Goal: Communication & Community: Answer question/provide support

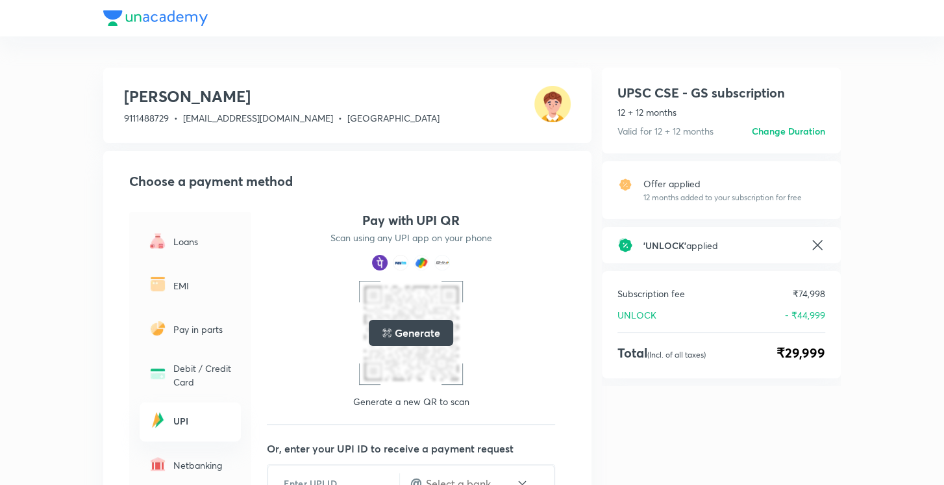
click at [156, 18] on div at bounding box center [472, 18] width 738 height 36
click at [182, 16] on div at bounding box center [472, 18] width 738 height 36
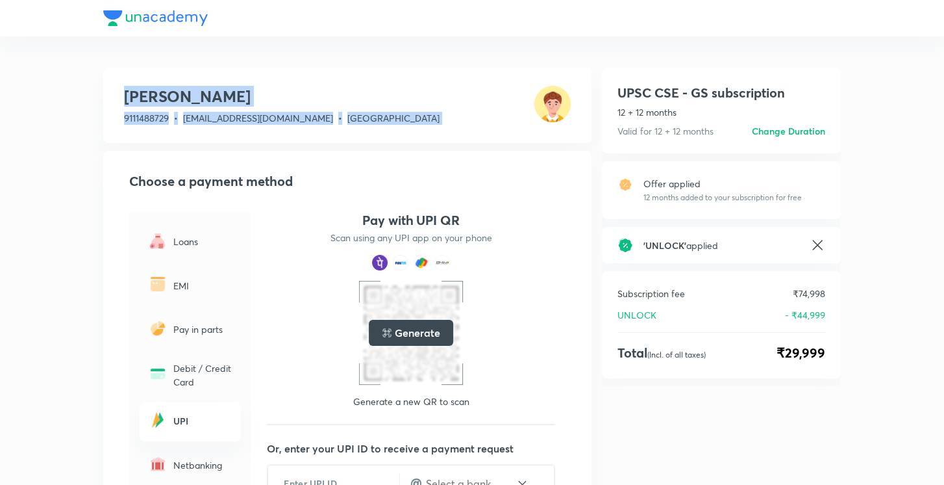
drag, startPoint x: 182, startPoint y: 16, endPoint x: 547, endPoint y: 102, distance: 375.1
click at [547, 102] on div "Pawan Raghuwanshi 9111488729 • shanubhadauriya24@gmail.com • Madhya Pradesh Cho…" at bounding box center [472, 349] width 944 height 699
click at [547, 102] on img at bounding box center [553, 104] width 36 height 36
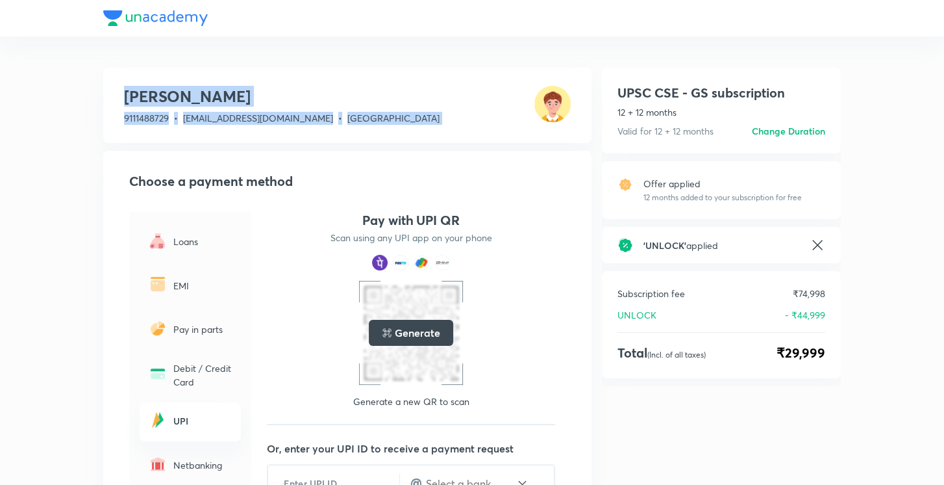
click at [429, 93] on div "Pawan Raghuwanshi 9111488729 • shanubhadauriya24@gmail.com • Madhya Pradesh" at bounding box center [347, 105] width 488 height 75
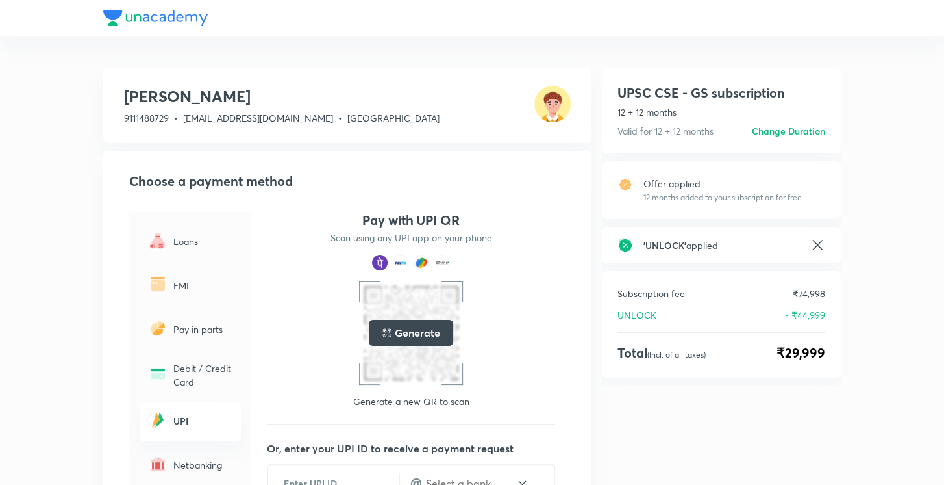
click at [179, 11] on div at bounding box center [472, 18] width 738 height 36
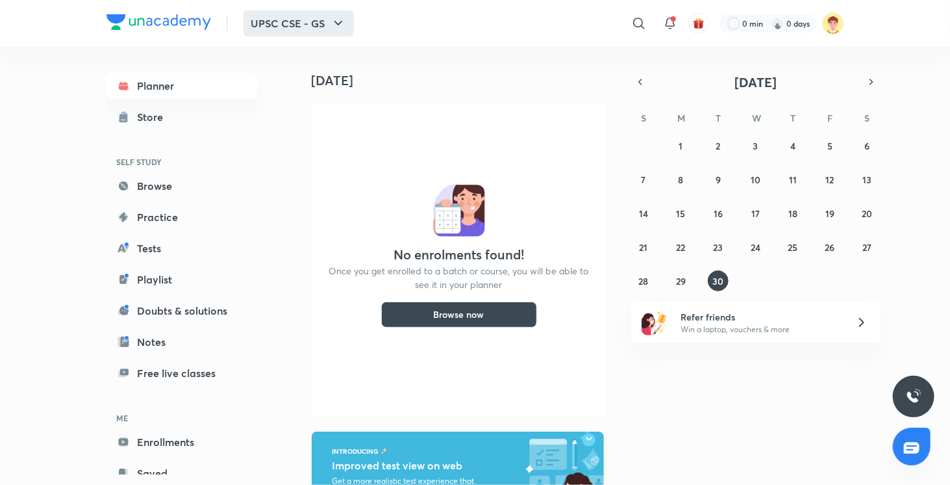
click at [344, 25] on icon "button" at bounding box center [339, 24] width 16 height 16
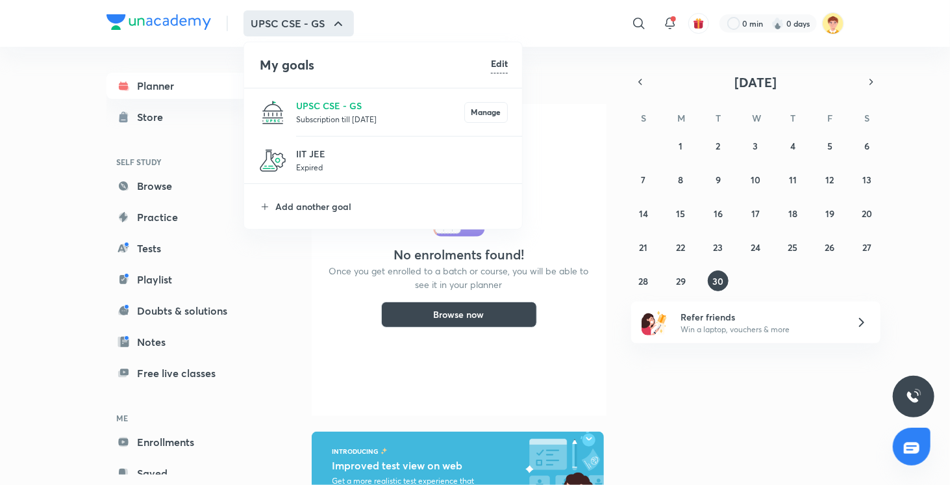
click at [414, 13] on div at bounding box center [475, 242] width 950 height 485
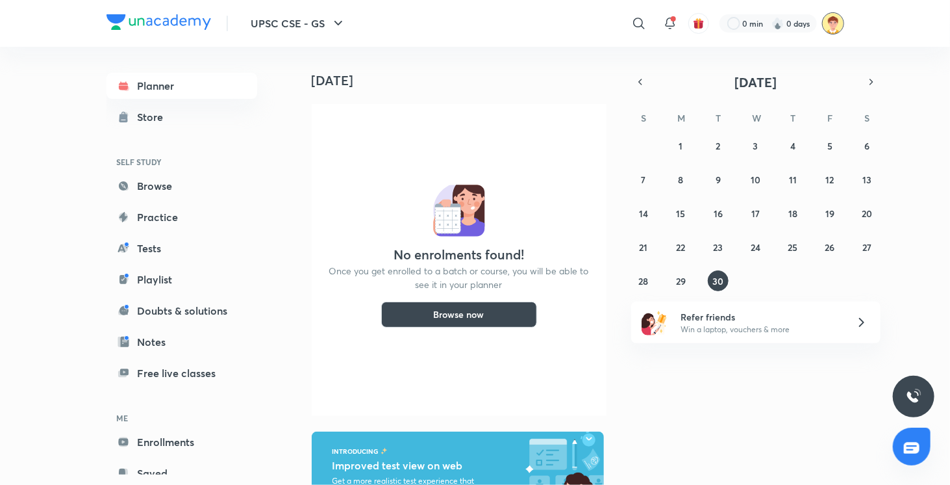
click at [830, 25] on img at bounding box center [833, 23] width 22 height 22
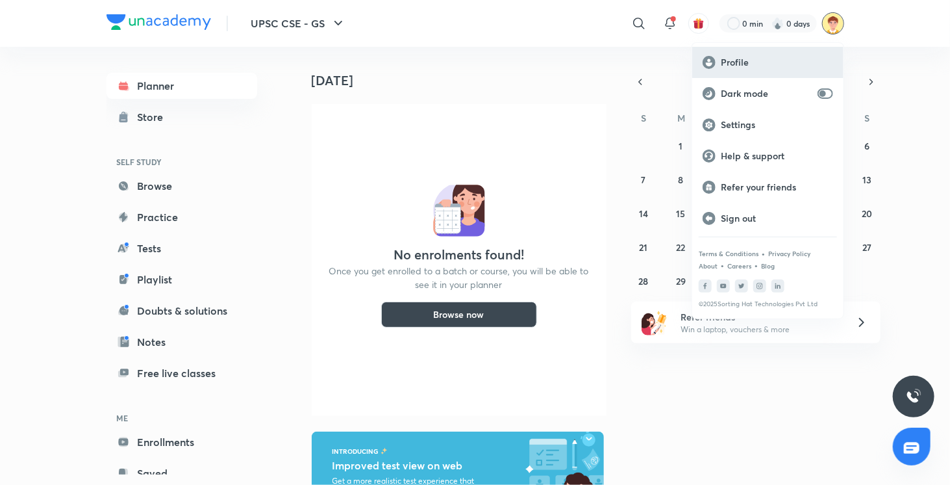
click at [758, 63] on p "Profile" at bounding box center [777, 63] width 112 height 12
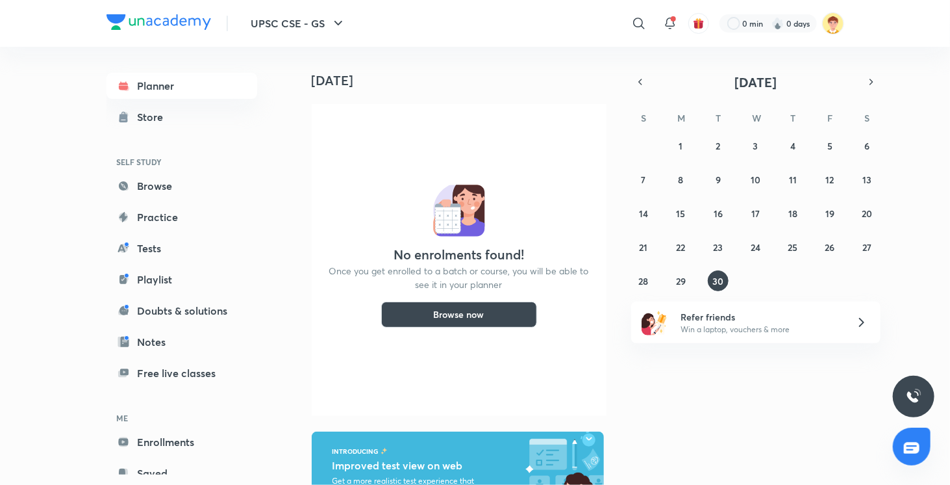
click at [490, 316] on button "Browse now" at bounding box center [459, 314] width 156 height 26
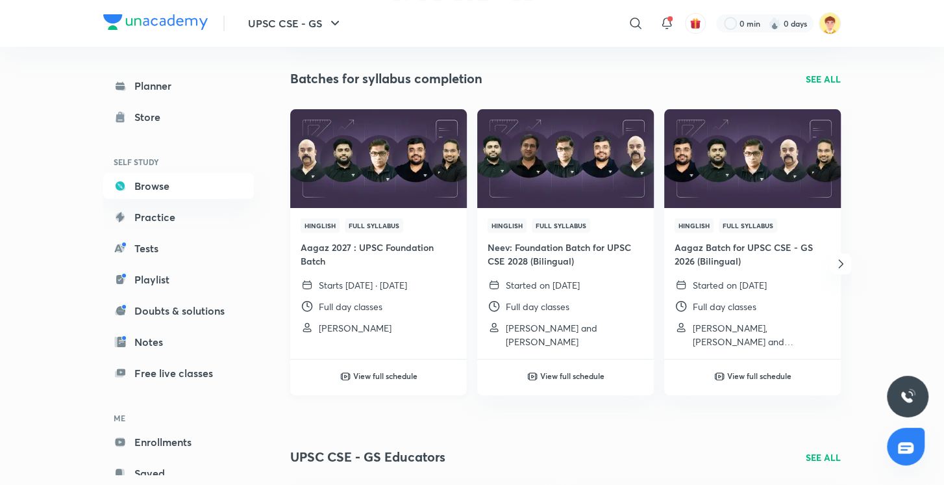
scroll to position [126, 0]
click at [390, 347] on div "Hinglish Full Syllabus Aagaz 2027 : UPSC Foundation Batch Starts today · 30 Sep…" at bounding box center [378, 252] width 177 height 286
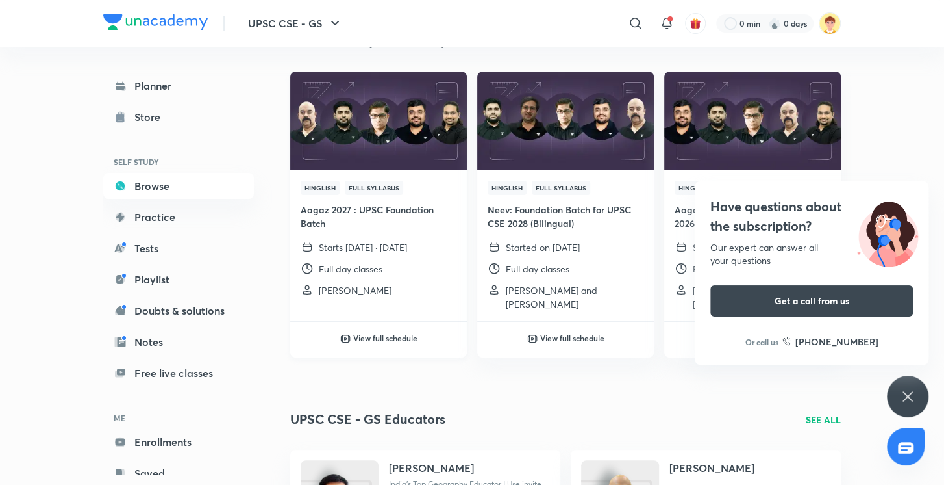
scroll to position [162, 0]
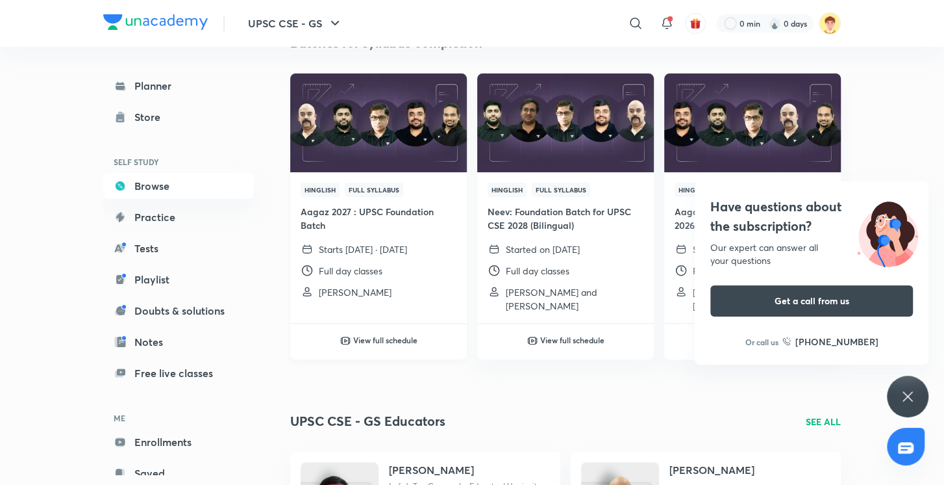
click at [373, 334] on h6 "View full schedule" at bounding box center [385, 340] width 64 height 12
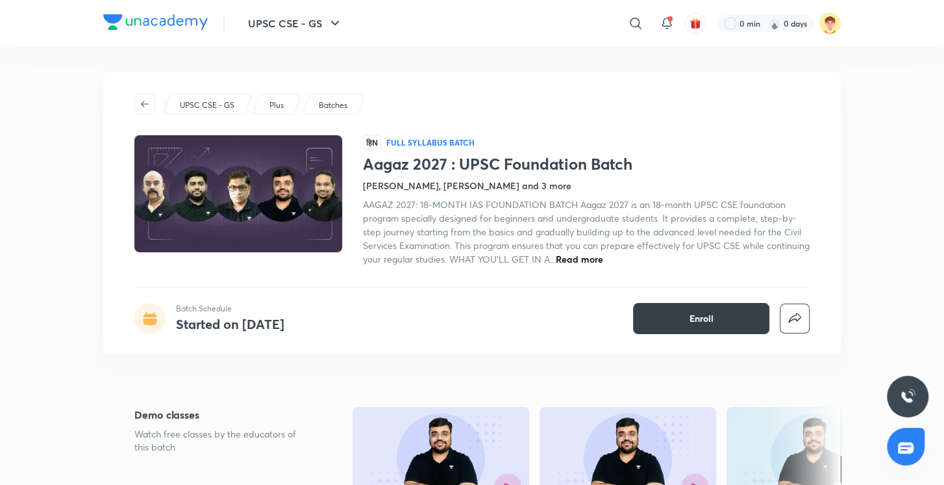
click at [659, 318] on button "Enroll" at bounding box center [701, 318] width 136 height 31
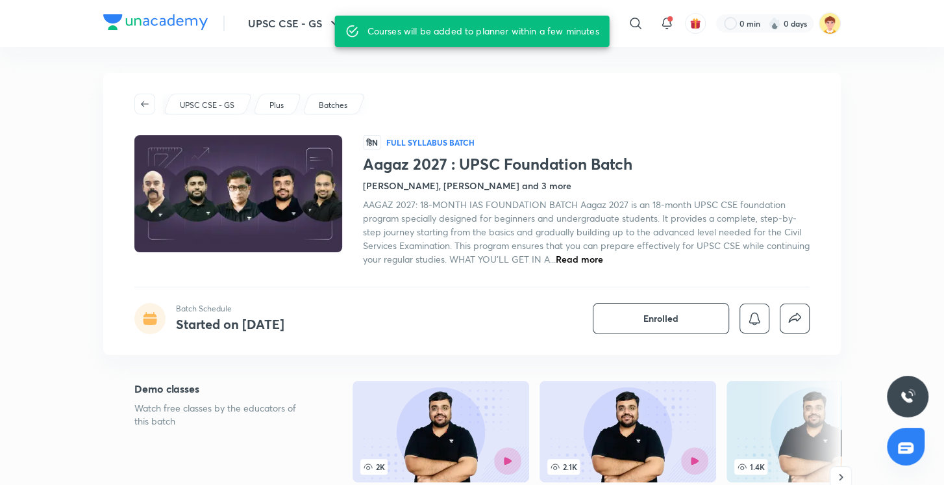
click at [603, 258] on span "Read more" at bounding box center [579, 259] width 47 height 12
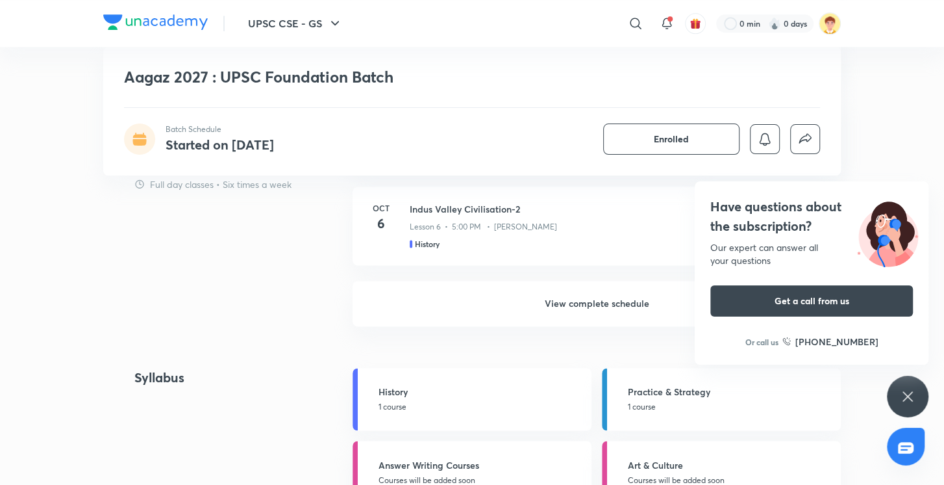
scroll to position [1170, 0]
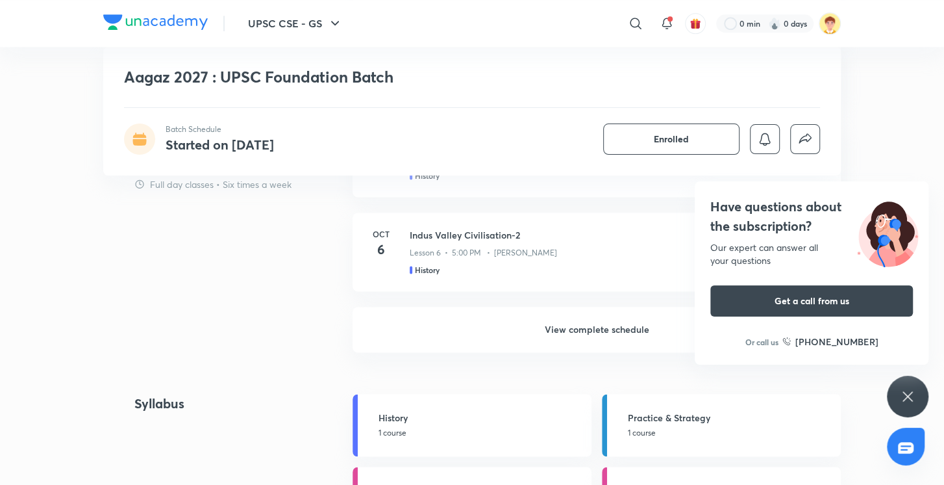
click at [910, 397] on icon at bounding box center [908, 396] width 16 height 16
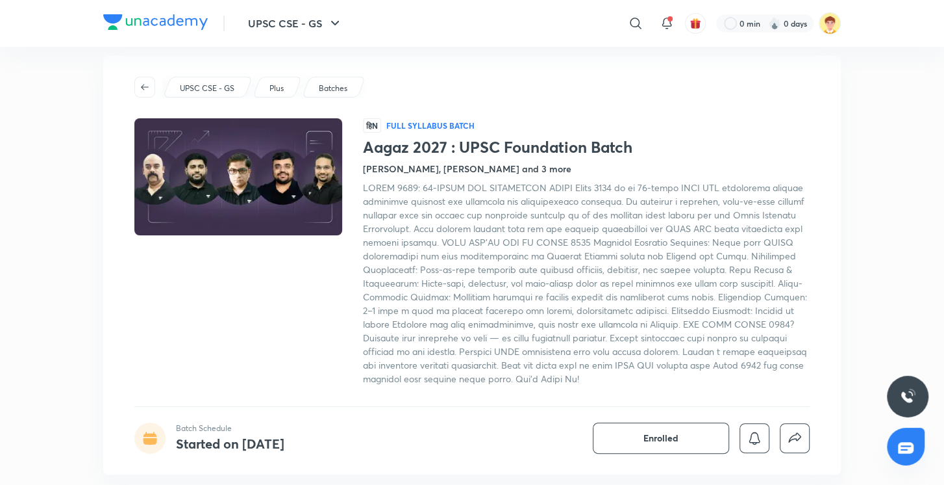
scroll to position [0, 0]
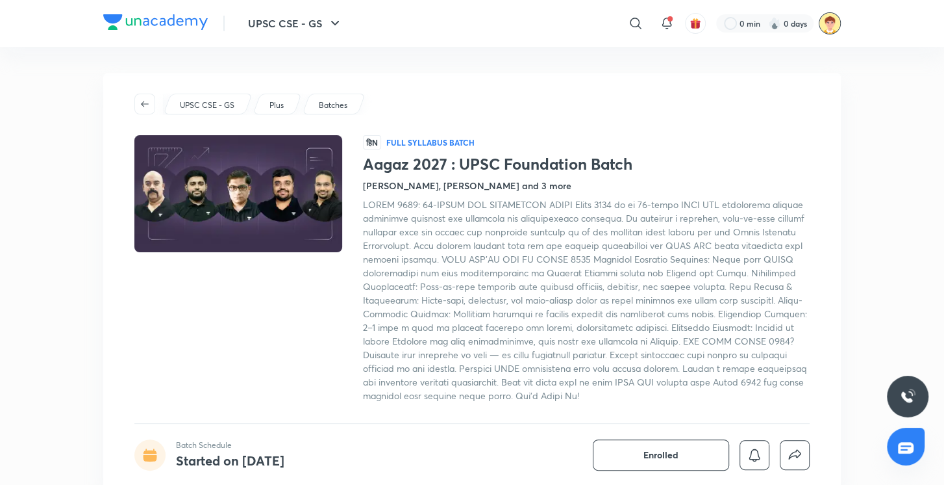
click at [827, 26] on img at bounding box center [830, 23] width 22 height 22
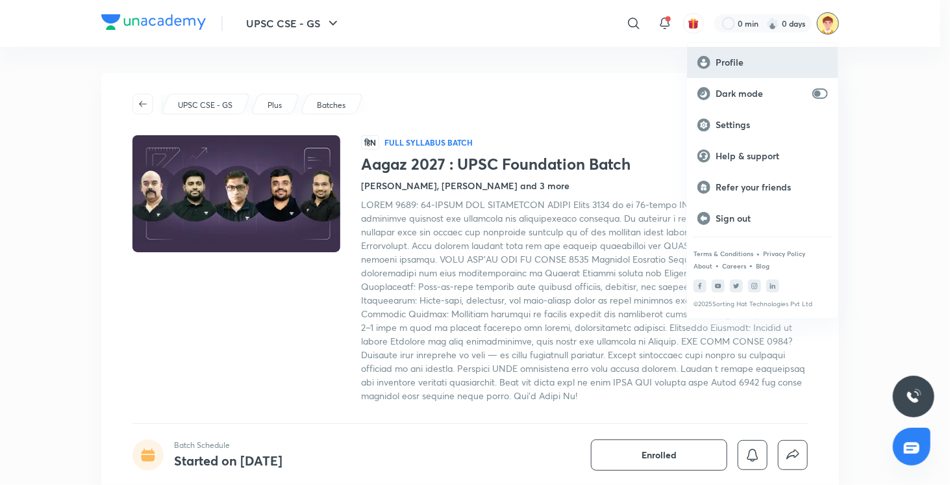
click at [757, 60] on p "Profile" at bounding box center [772, 63] width 112 height 12
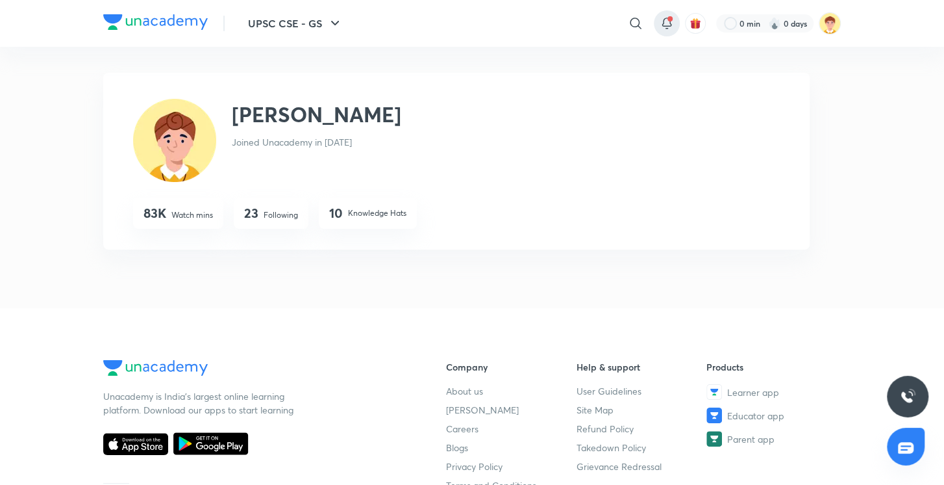
click at [668, 18] on span at bounding box center [670, 18] width 5 height 5
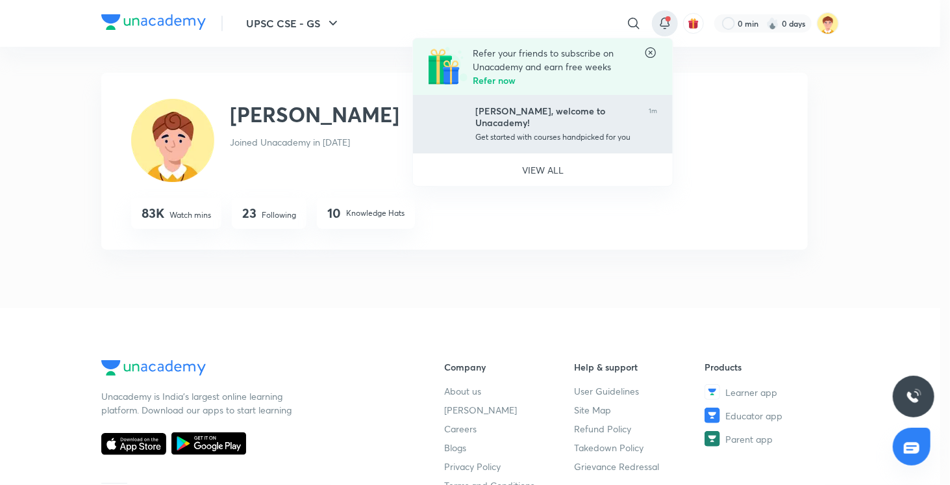
click at [580, 114] on div "[PERSON_NAME], welcome to Unacademy!" at bounding box center [556, 116] width 163 height 23
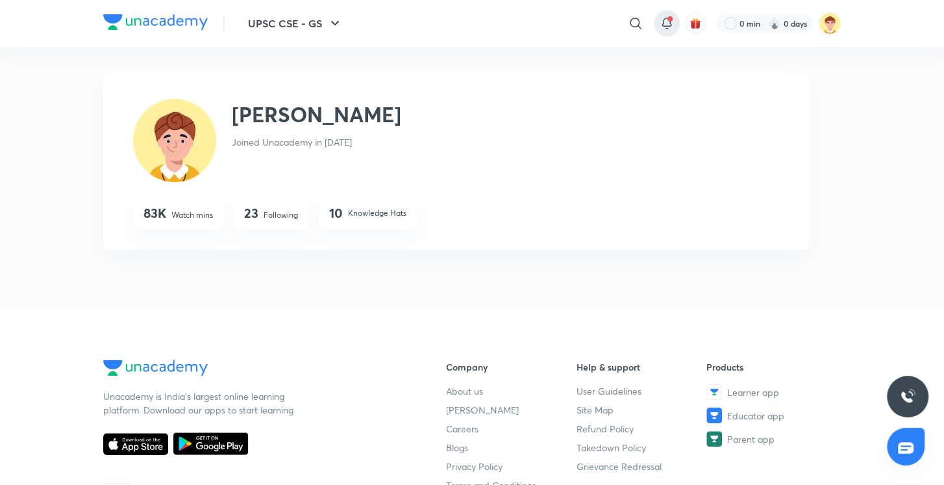
click at [666, 29] on icon at bounding box center [667, 29] width 2 height 0
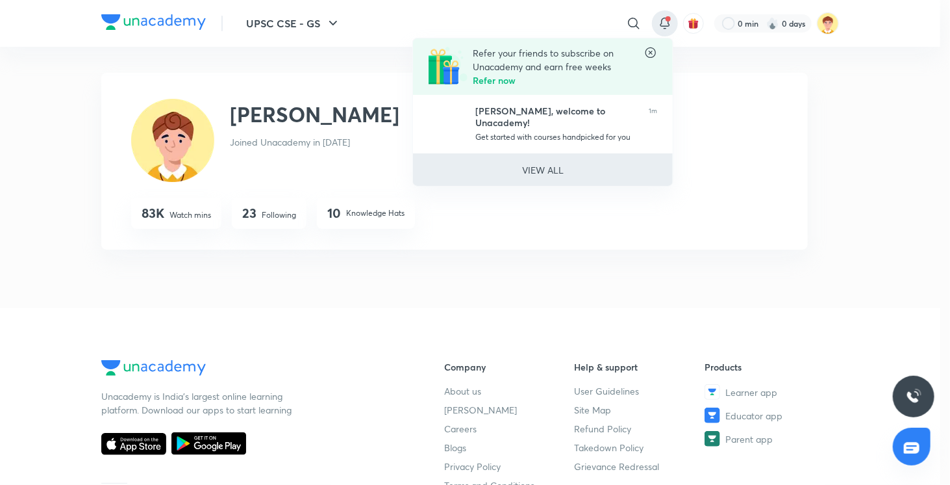
click at [569, 166] on li "VIEW ALL" at bounding box center [543, 169] width 260 height 32
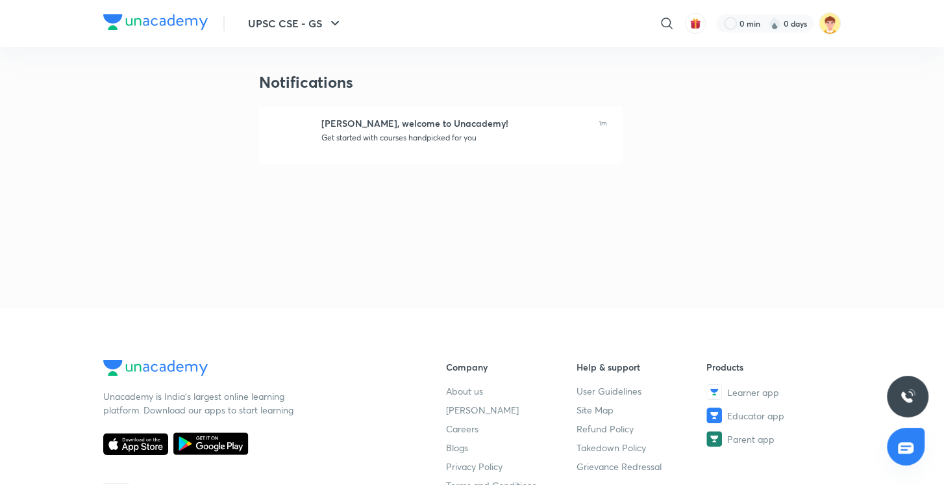
click at [179, 24] on img at bounding box center [155, 22] width 105 height 16
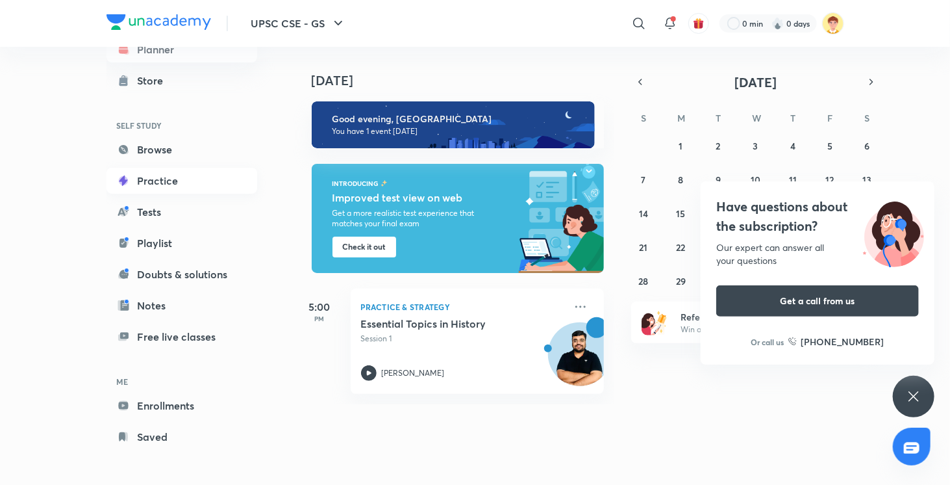
scroll to position [37, 0]
click at [774, 440] on div "[DATE] [DATE] Good evening, Pawan You have 1 event [DATE] INTRODUCING Improved …" at bounding box center [569, 260] width 551 height 427
click at [913, 398] on icon at bounding box center [914, 396] width 10 height 10
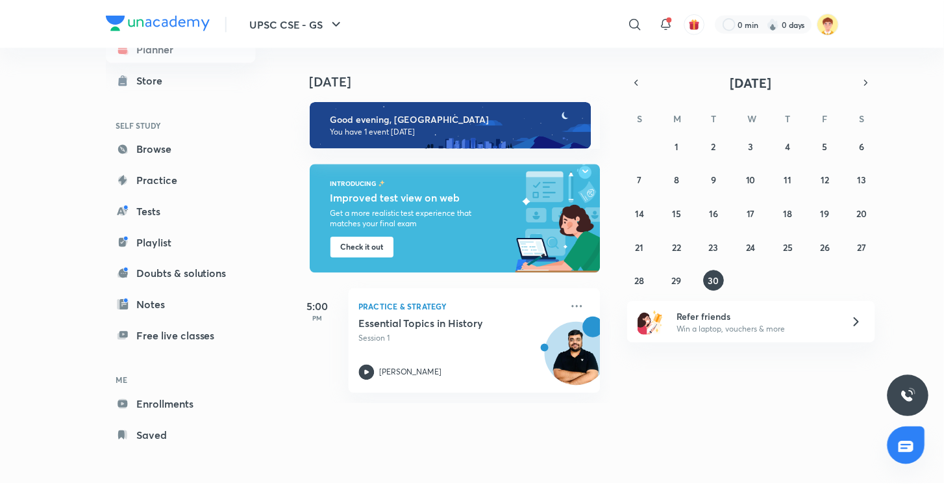
scroll to position [0, 0]
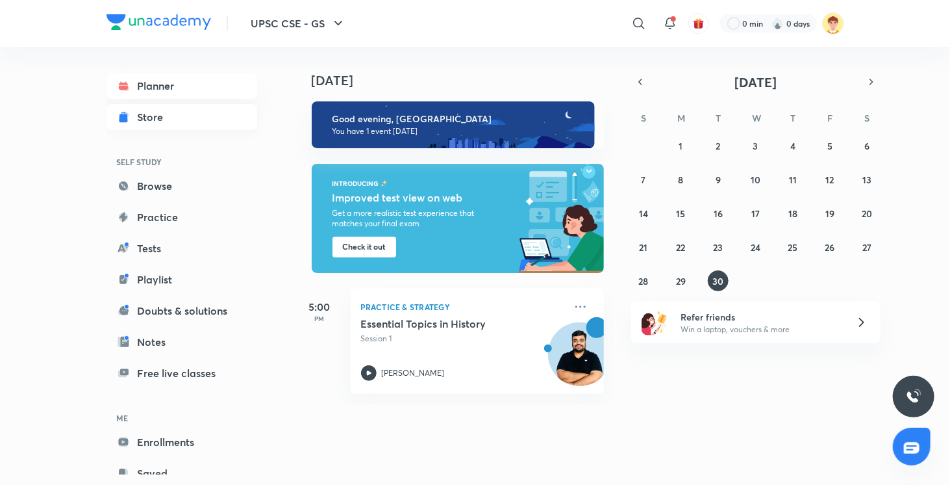
click at [154, 121] on div "Store" at bounding box center [155, 117] width 34 height 16
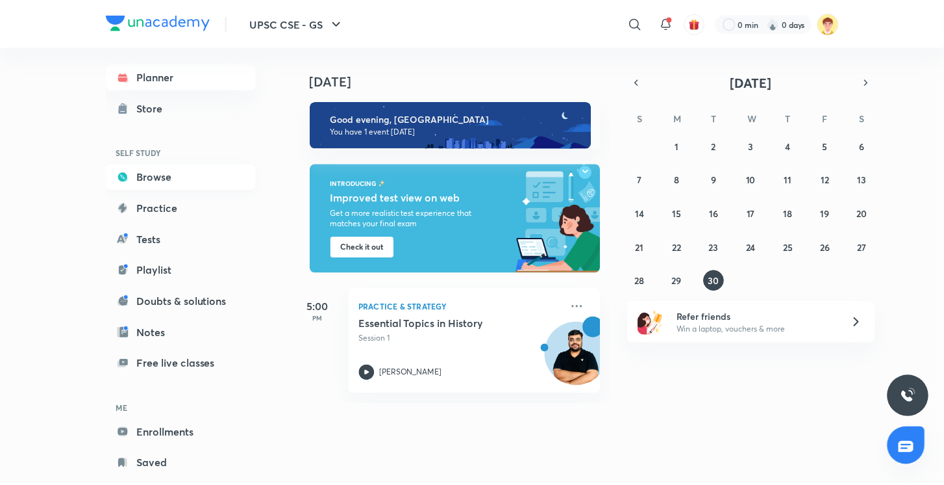
scroll to position [37, 0]
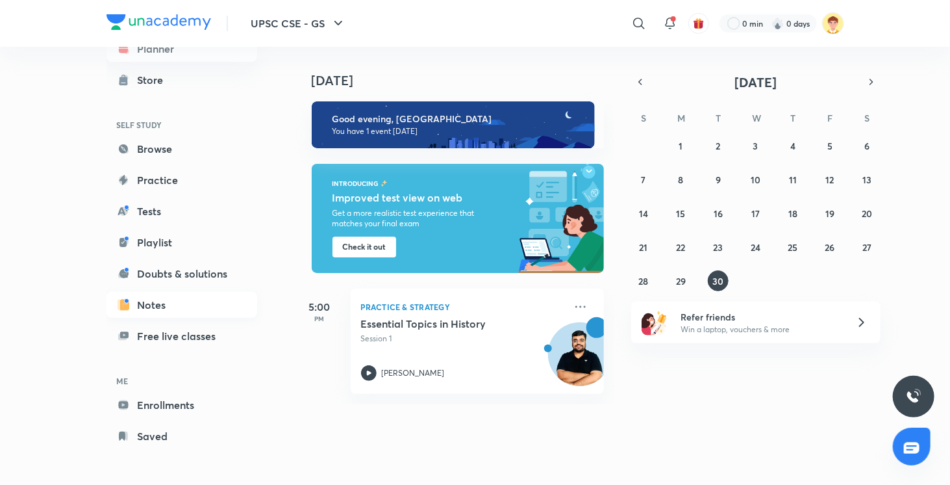
click at [171, 306] on link "Notes" at bounding box center [182, 305] width 151 height 26
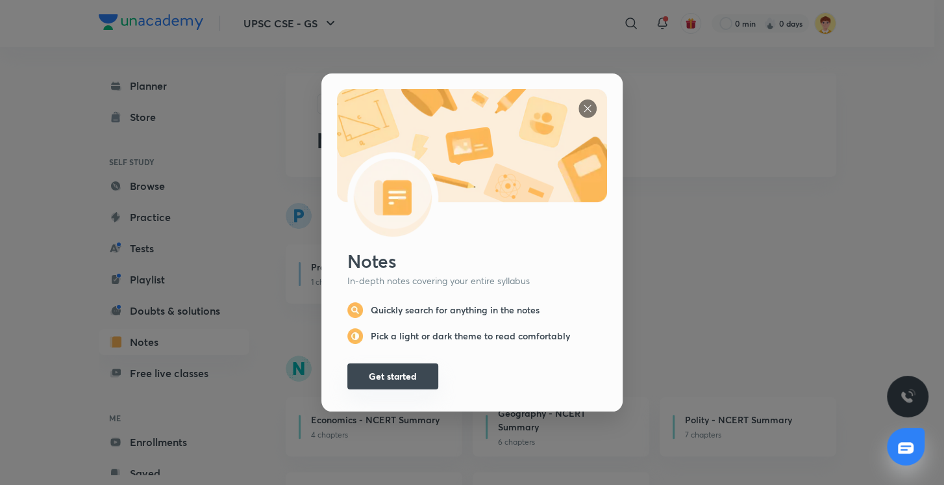
click at [375, 372] on button "Get started" at bounding box center [393, 376] width 91 height 26
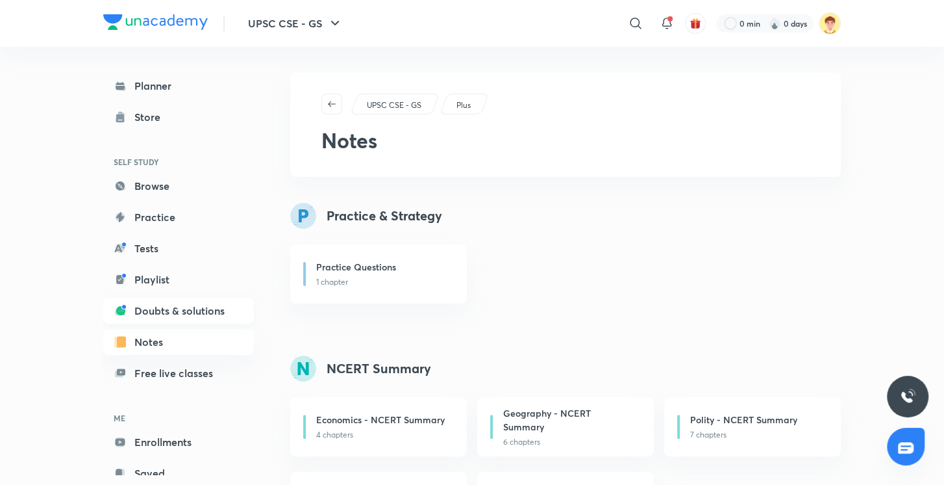
click at [155, 304] on link "Doubts & solutions" at bounding box center [178, 310] width 151 height 26
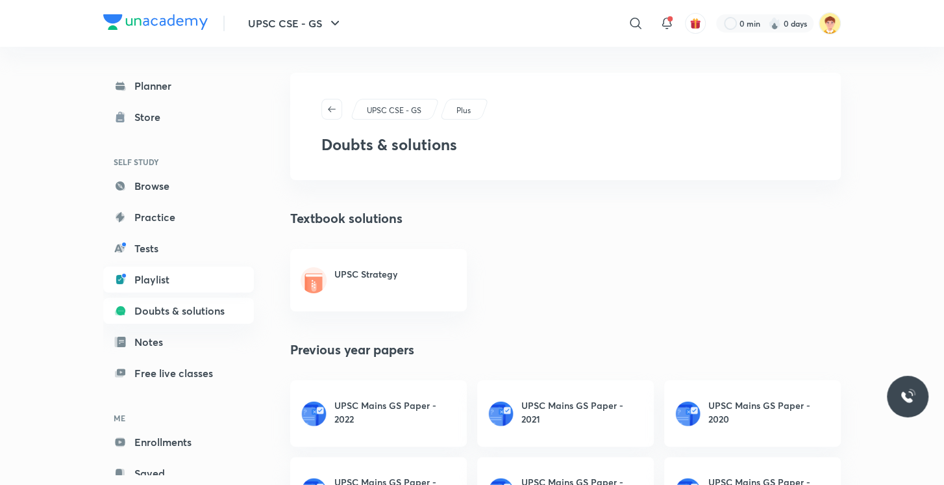
click at [175, 283] on link "Playlist" at bounding box center [178, 279] width 151 height 26
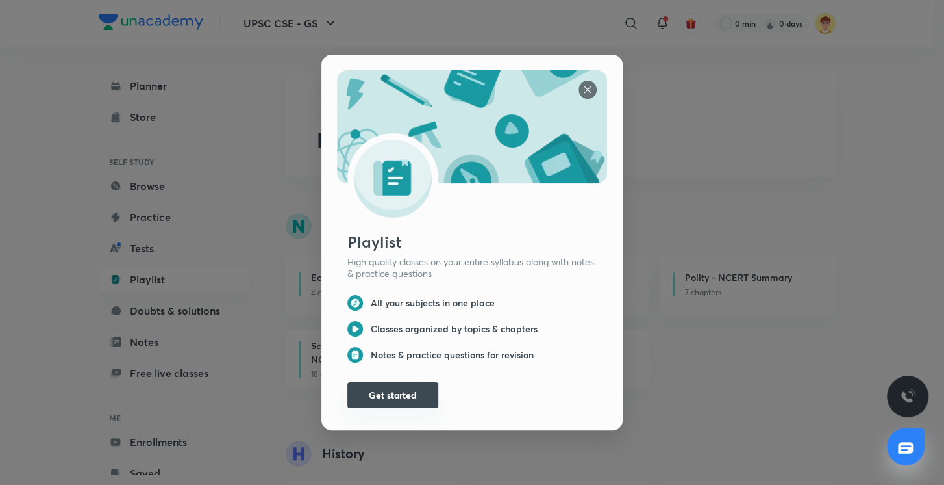
click at [399, 392] on button "Get started" at bounding box center [393, 395] width 91 height 26
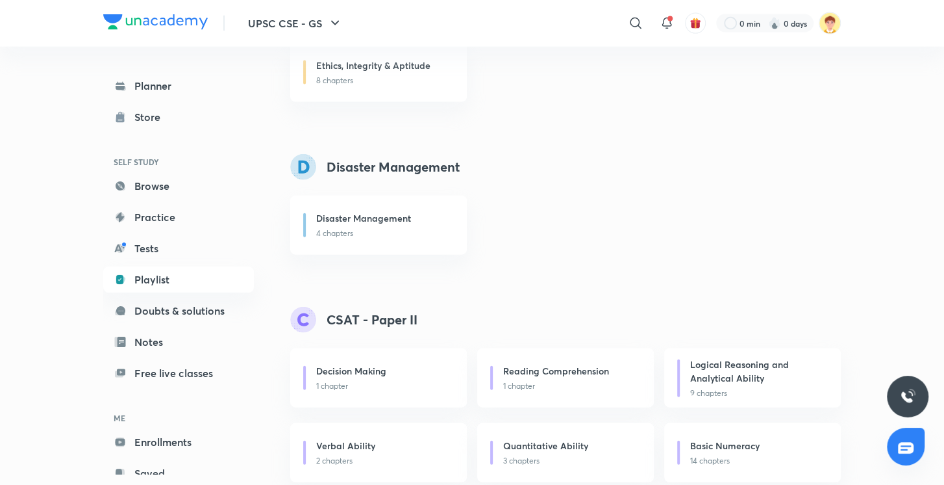
scroll to position [2058, 0]
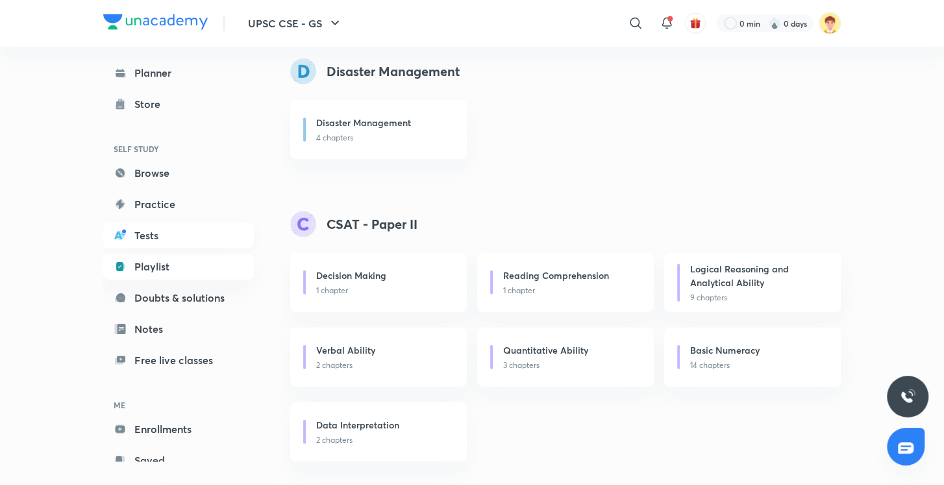
click at [155, 236] on link "Tests" at bounding box center [178, 235] width 151 height 26
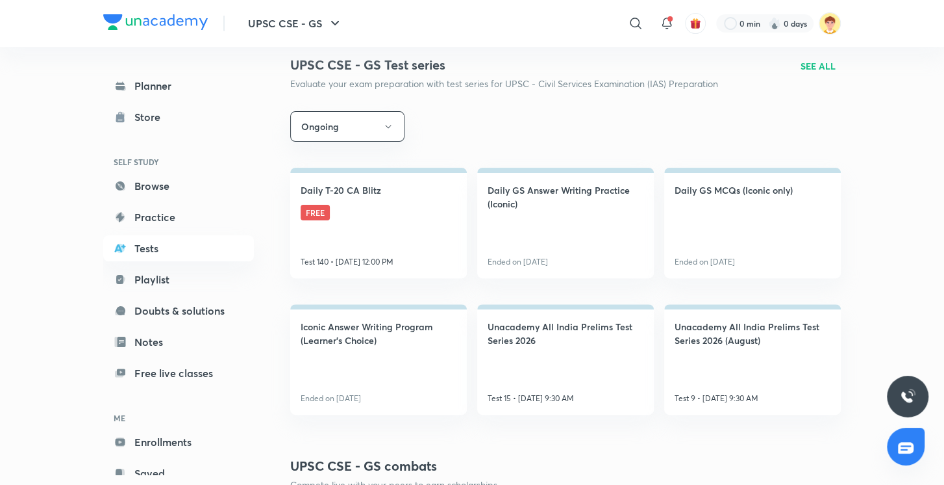
scroll to position [160, 0]
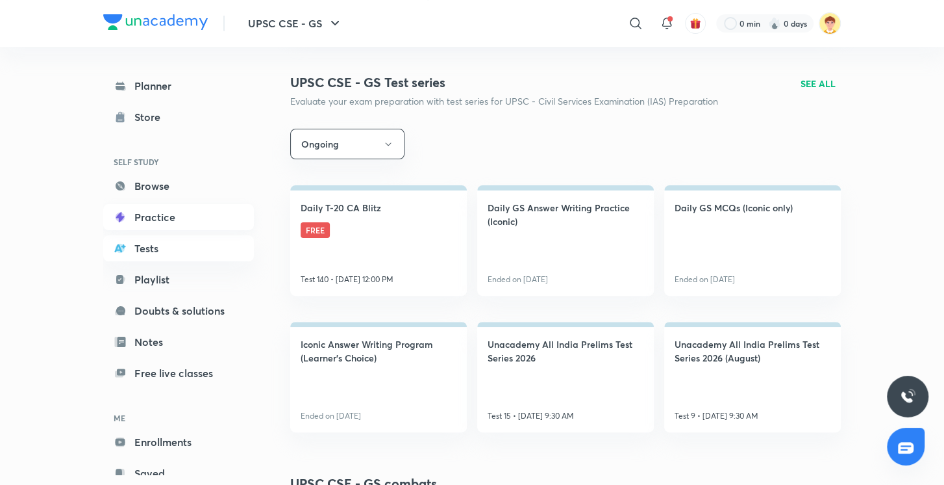
click at [173, 216] on link "Practice" at bounding box center [178, 217] width 151 height 26
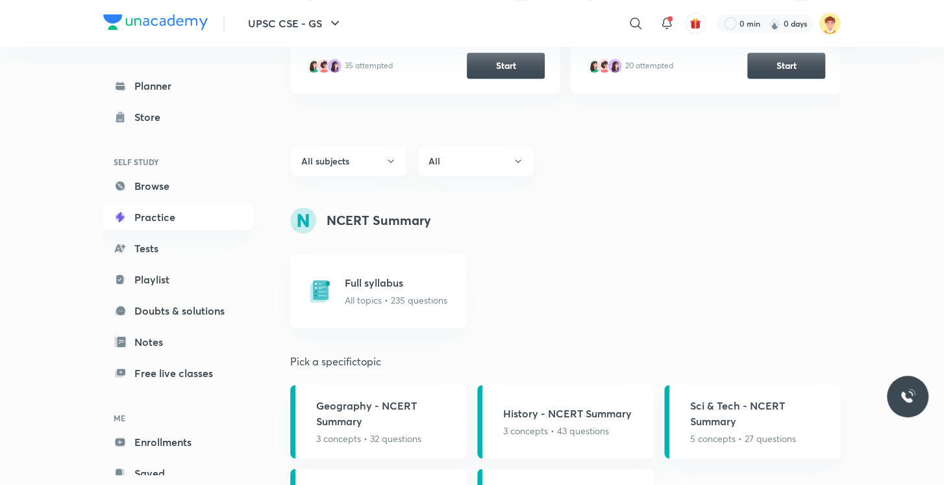
scroll to position [343, 0]
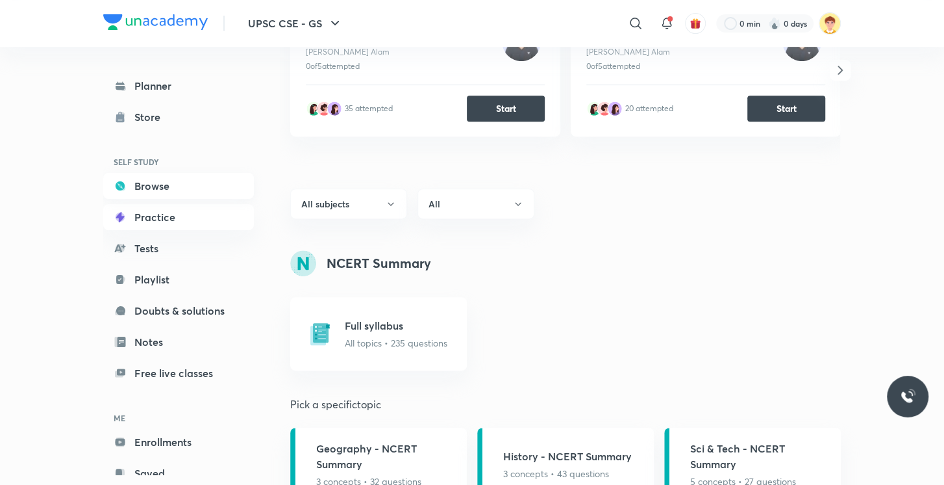
click at [160, 194] on link "Browse" at bounding box center [178, 186] width 151 height 26
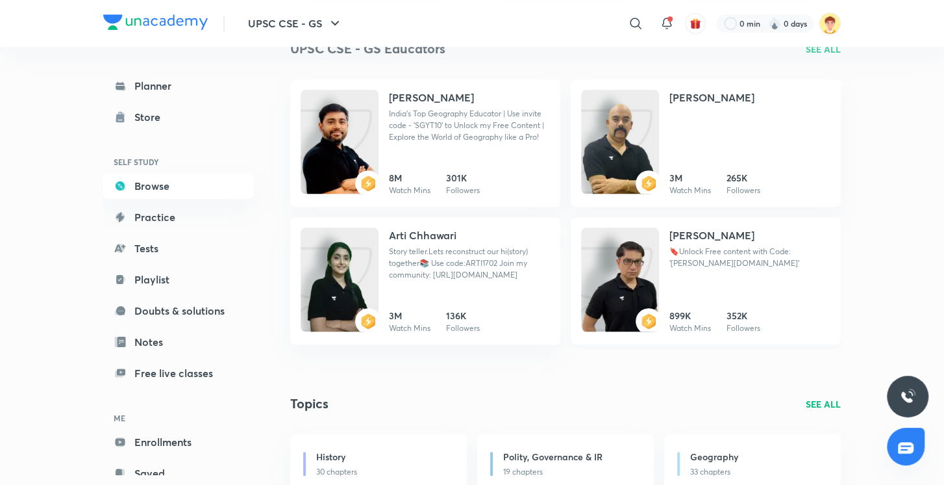
scroll to position [487, 0]
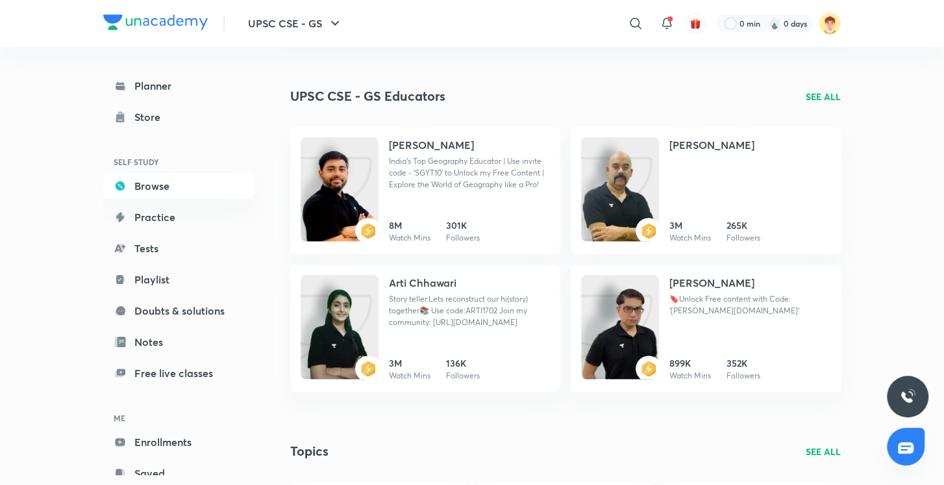
click at [813, 92] on p "SEE ALL" at bounding box center [823, 97] width 35 height 14
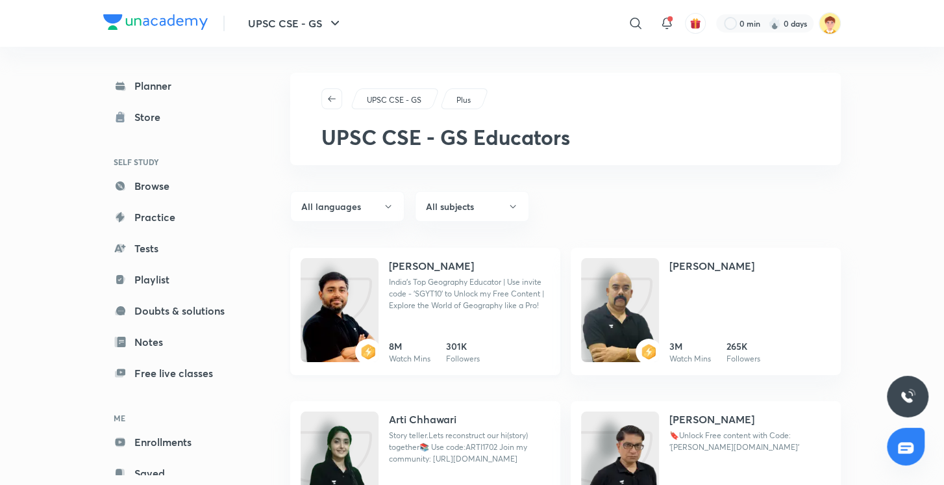
click at [450, 264] on h4 "Sudarshan Gurjar" at bounding box center [431, 266] width 85 height 16
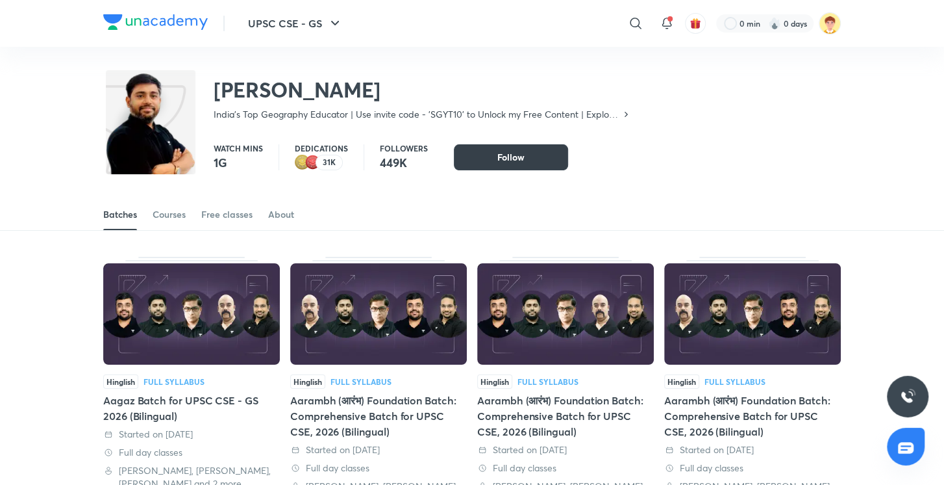
click at [483, 150] on button "Follow" at bounding box center [511, 157] width 114 height 26
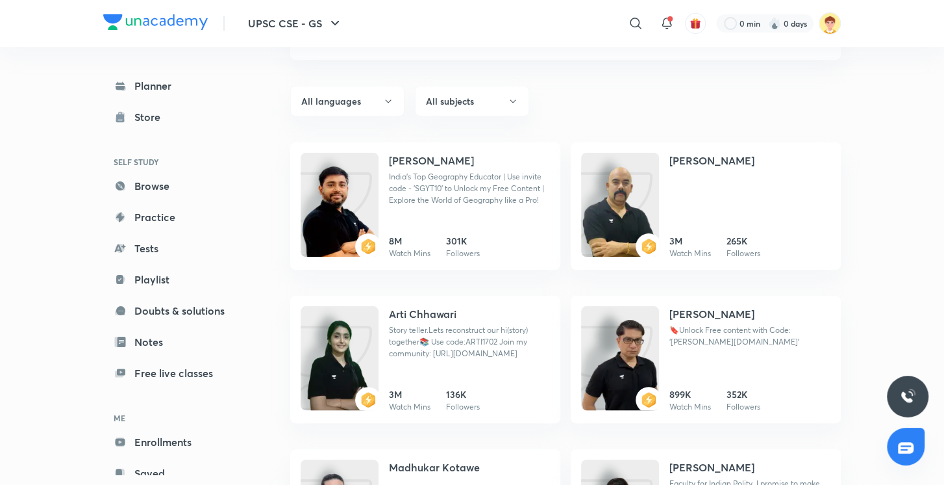
scroll to position [145, 0]
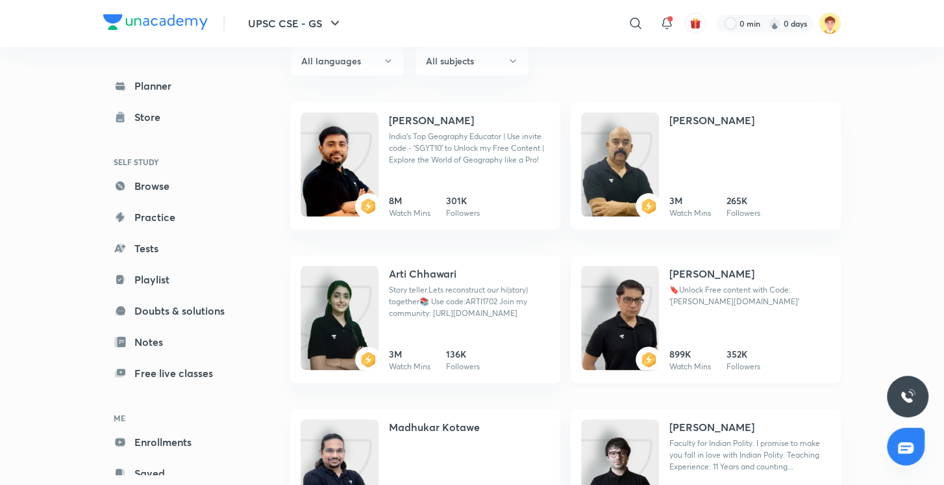
click at [687, 303] on p "🔖Unlock Free content with Code: 'Mrunal.org'" at bounding box center [750, 295] width 161 height 23
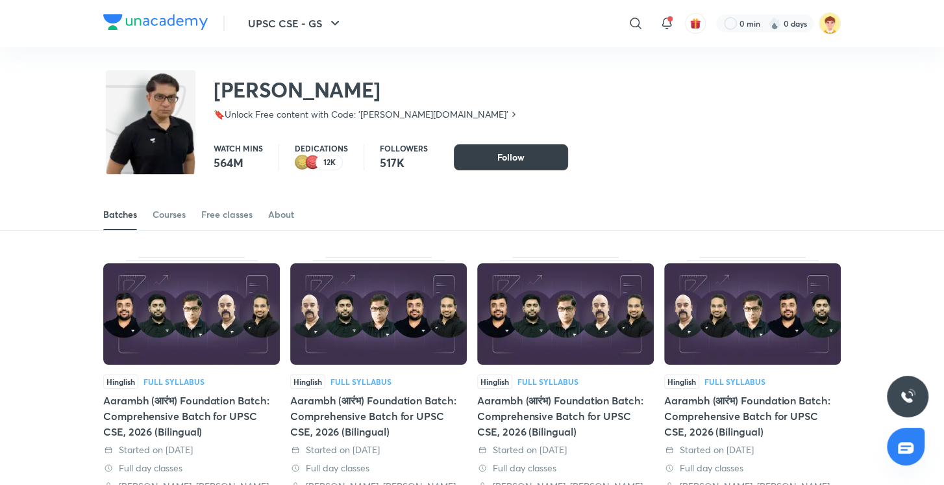
click at [479, 154] on button "Follow" at bounding box center [511, 157] width 114 height 26
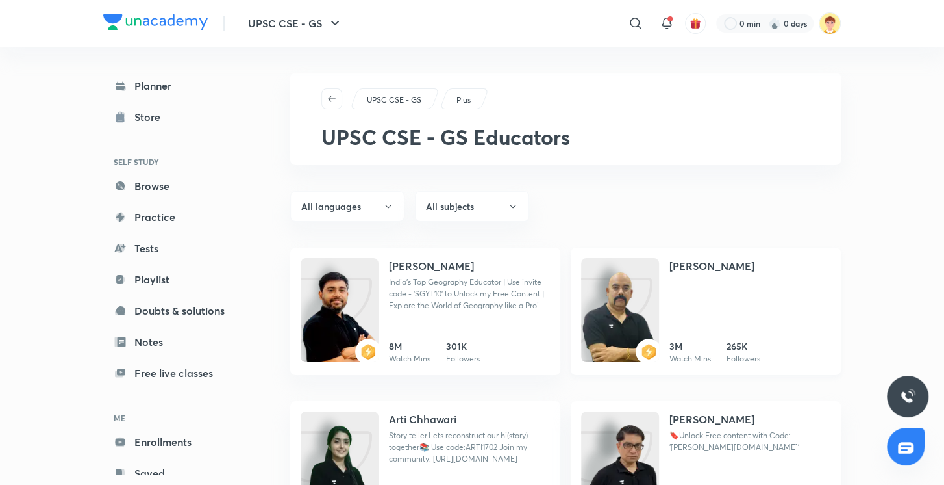
click at [711, 312] on div "Dr Sidharth Arora 3M Watch Mins 265K Followers" at bounding box center [750, 311] width 161 height 107
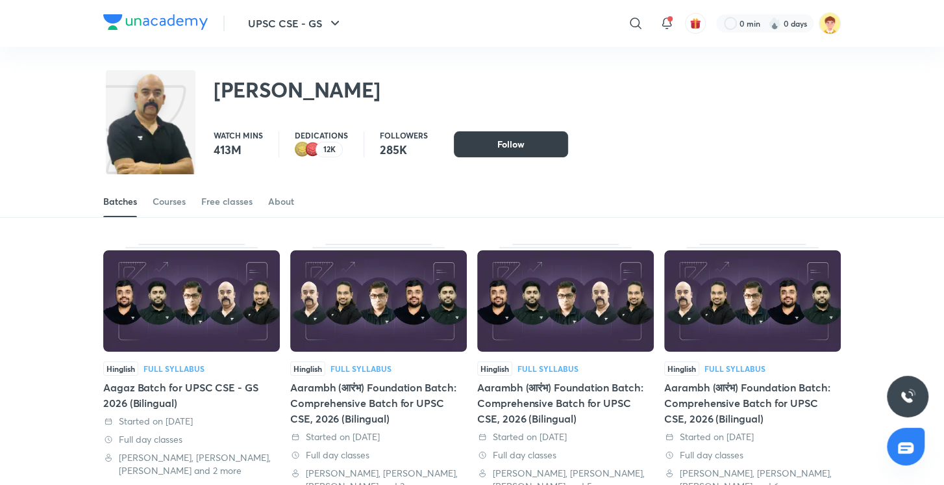
click at [516, 146] on span "Follow" at bounding box center [511, 144] width 27 height 13
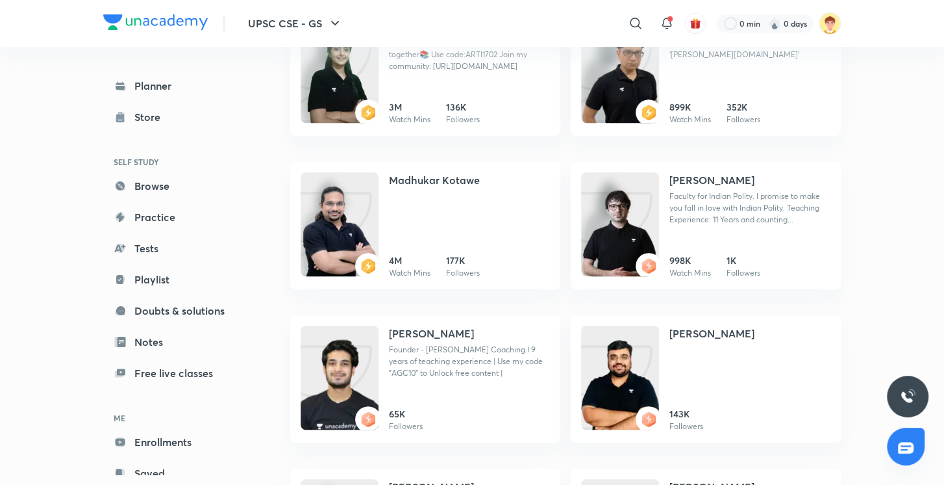
scroll to position [391, 0]
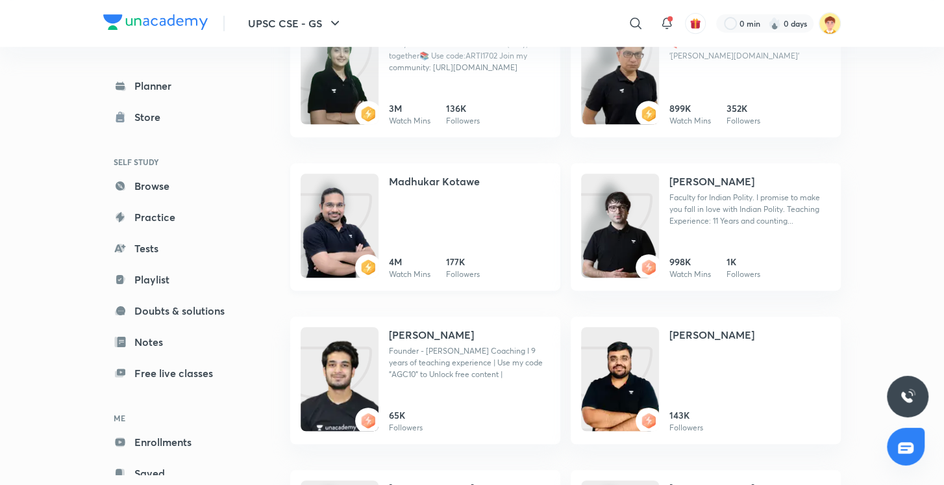
click at [418, 187] on h4 "Madhukar Kotawe" at bounding box center [434, 181] width 91 height 16
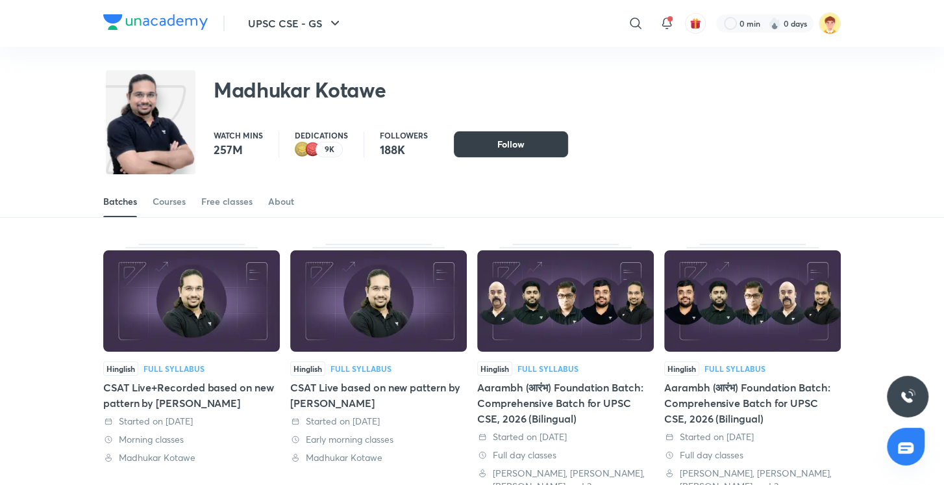
click at [466, 149] on button "Follow" at bounding box center [511, 144] width 114 height 26
click at [498, 141] on span "Follow" at bounding box center [511, 144] width 27 height 13
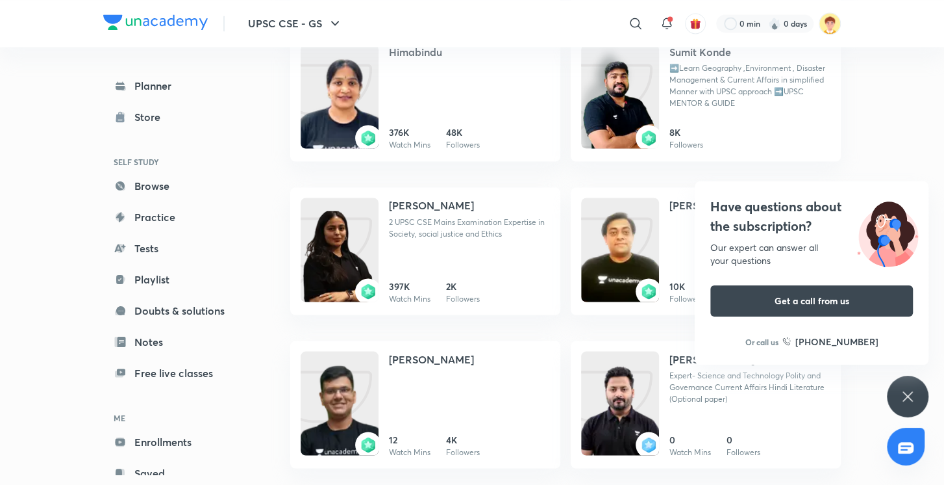
scroll to position [1439, 0]
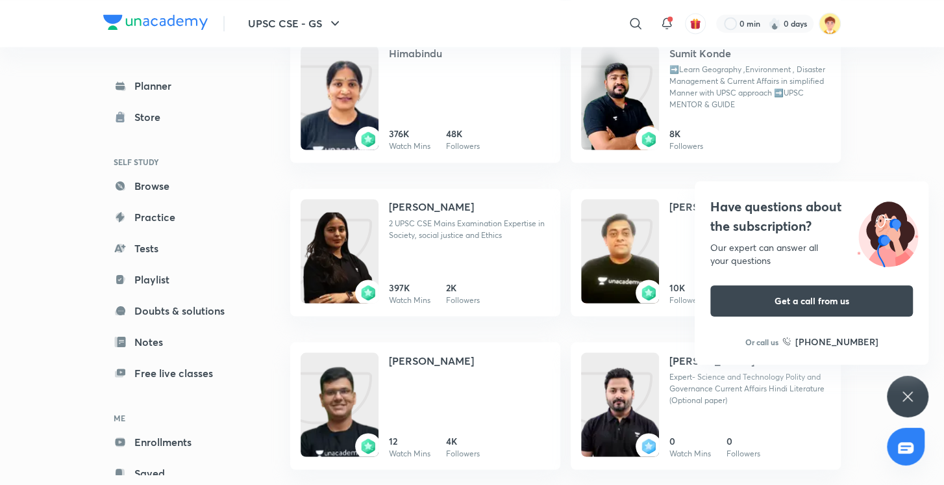
click at [921, 391] on div "Have questions about the subscription? Our expert can answer all your questions…" at bounding box center [908, 396] width 42 height 42
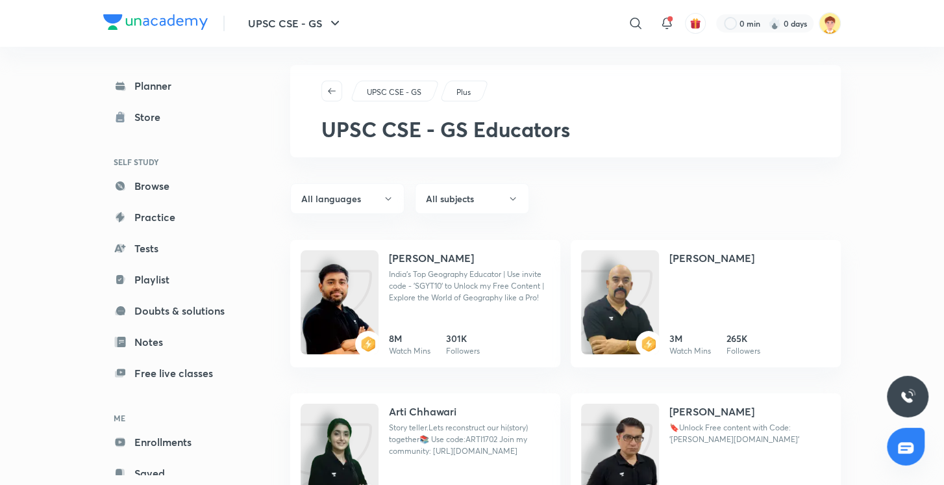
scroll to position [0, 0]
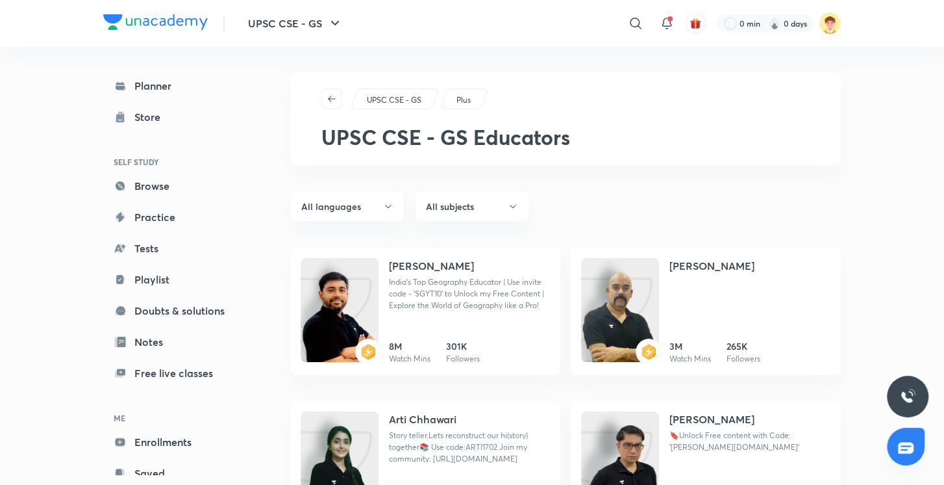
click at [158, 24] on img at bounding box center [155, 22] width 105 height 16
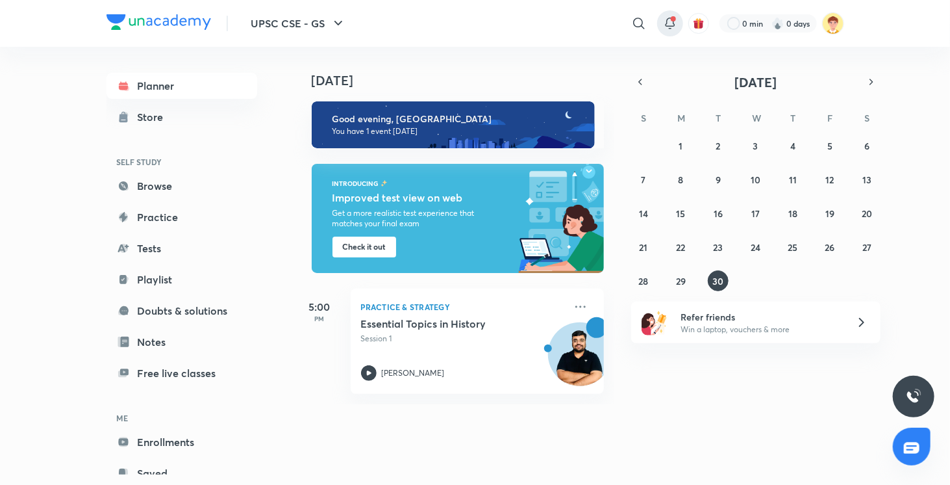
click at [674, 23] on icon at bounding box center [671, 24] width 16 height 16
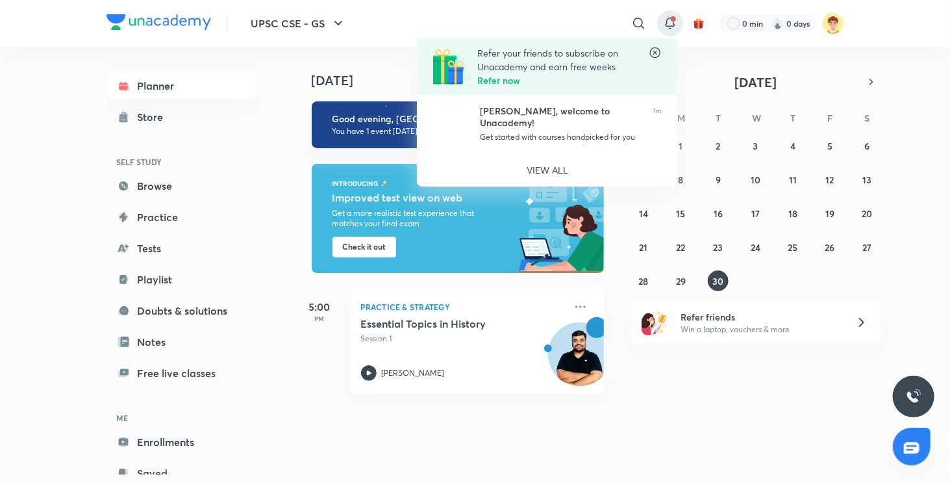
click at [657, 53] on icon at bounding box center [655, 52] width 13 height 13
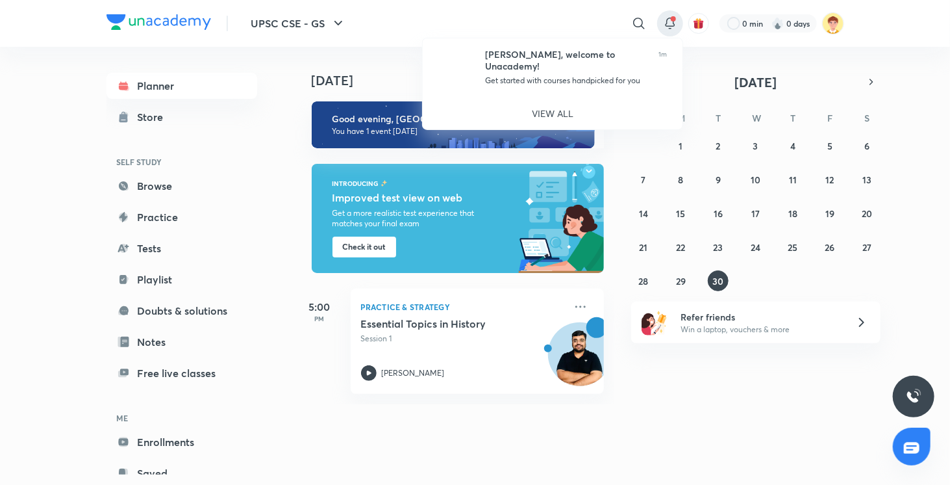
click at [827, 18] on div at bounding box center [475, 242] width 950 height 485
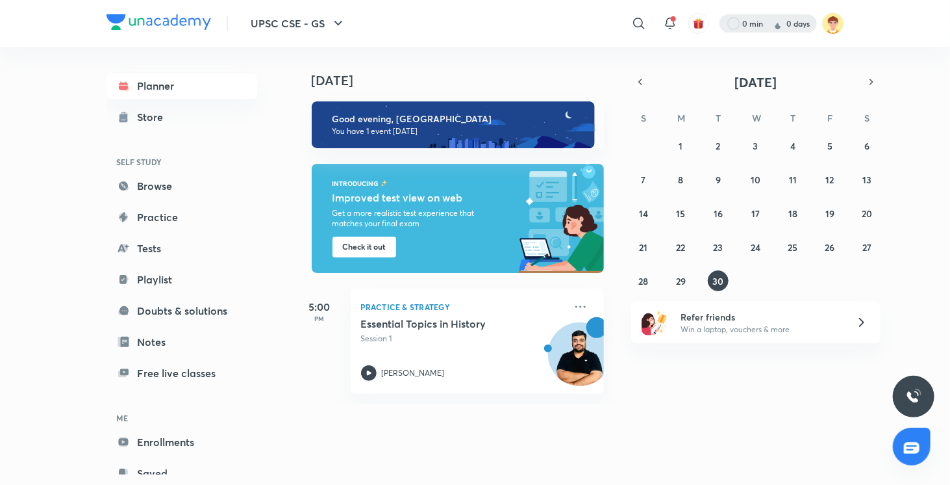
click at [787, 27] on div at bounding box center [768, 23] width 97 height 18
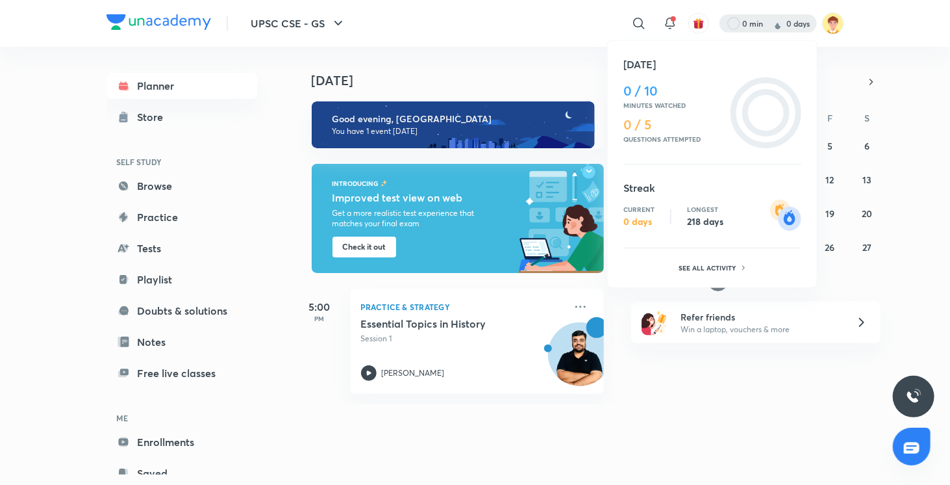
click at [829, 29] on div at bounding box center [475, 242] width 950 height 485
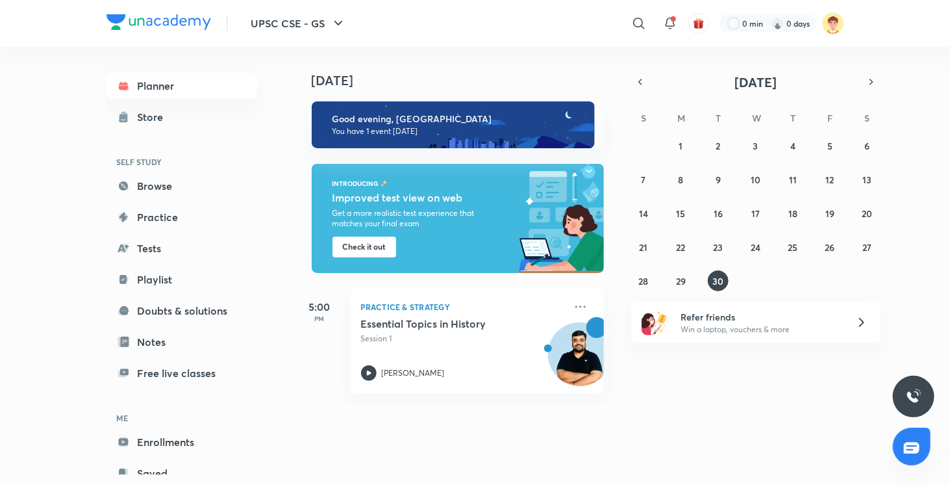
click at [829, 29] on img at bounding box center [833, 23] width 22 height 22
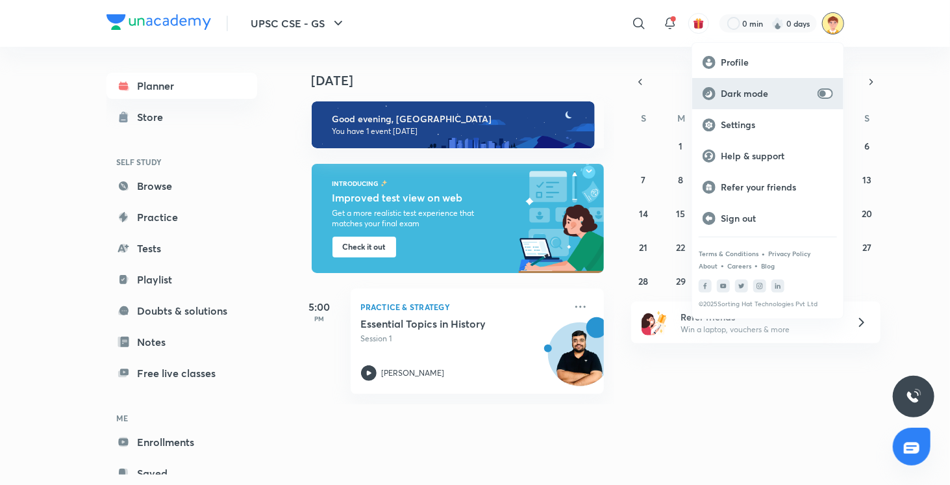
click at [820, 94] on input "checkbox" at bounding box center [822, 93] width 31 height 10
checkbox input "true"
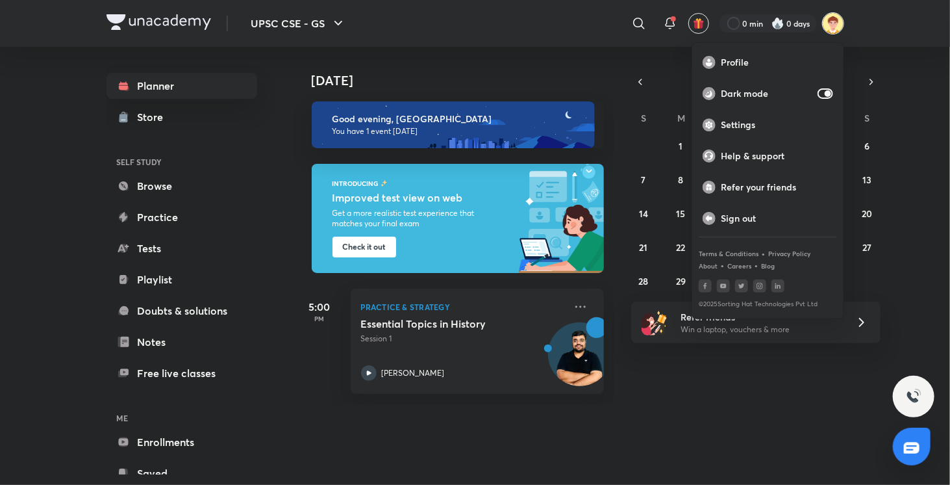
click at [906, 94] on div at bounding box center [475, 242] width 950 height 485
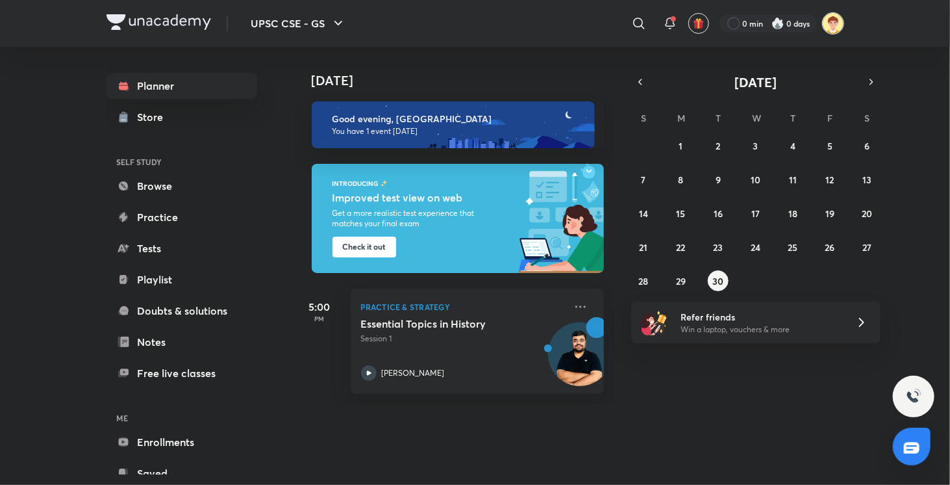
click at [835, 23] on img at bounding box center [833, 23] width 22 height 22
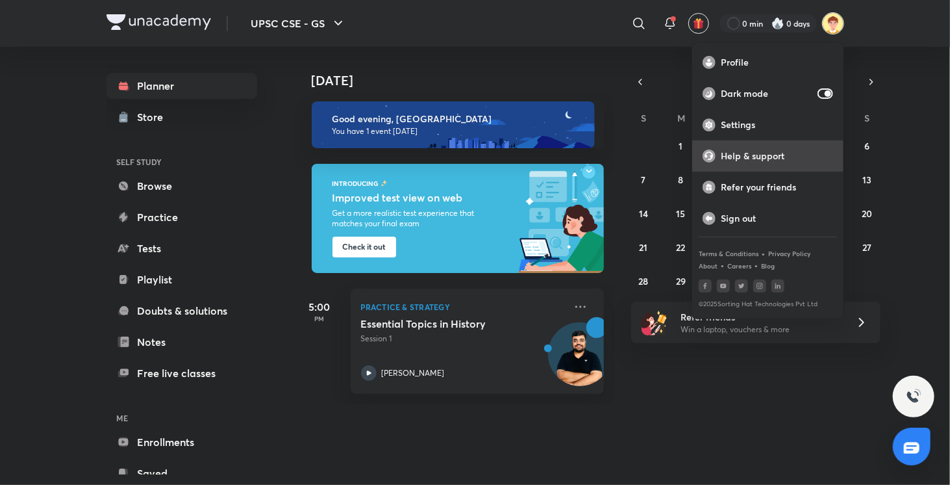
click at [770, 152] on p "Help & support" at bounding box center [777, 156] width 112 height 12
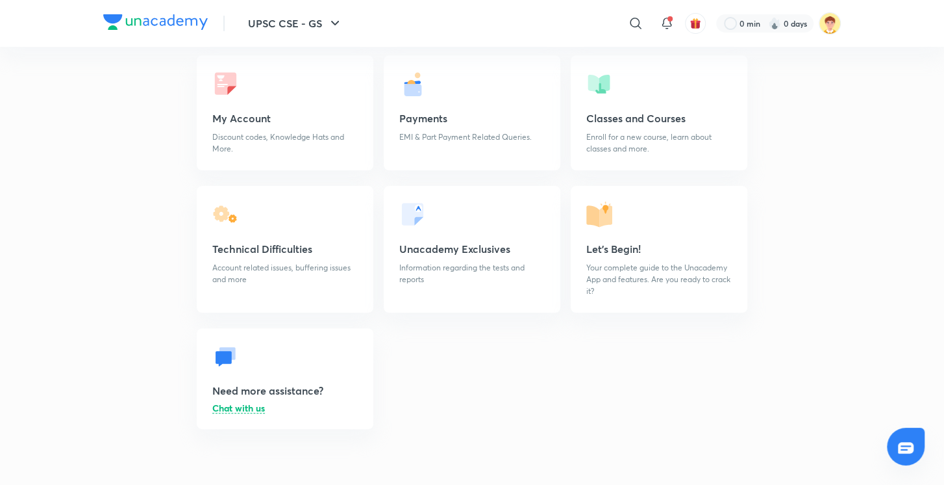
scroll to position [94, 0]
click at [235, 411] on p "Chat with us" at bounding box center [238, 409] width 53 height 10
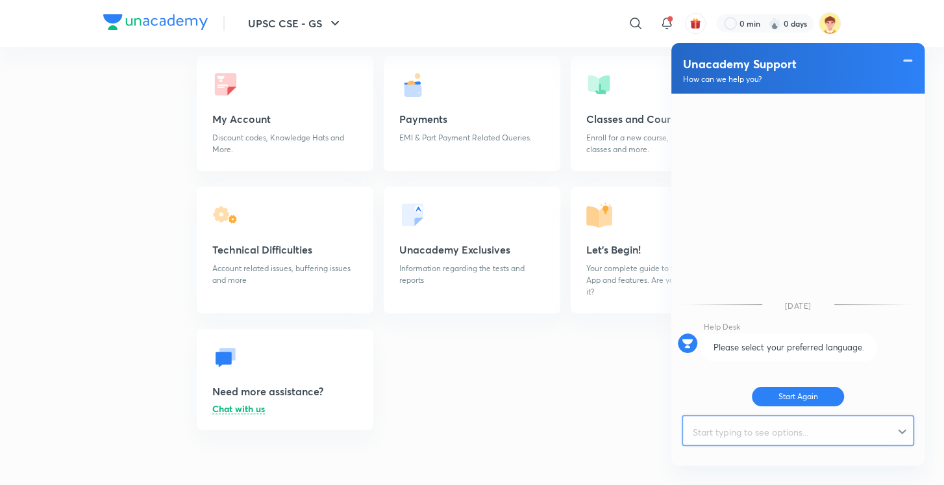
click at [753, 429] on input "text" at bounding box center [792, 432] width 218 height 32
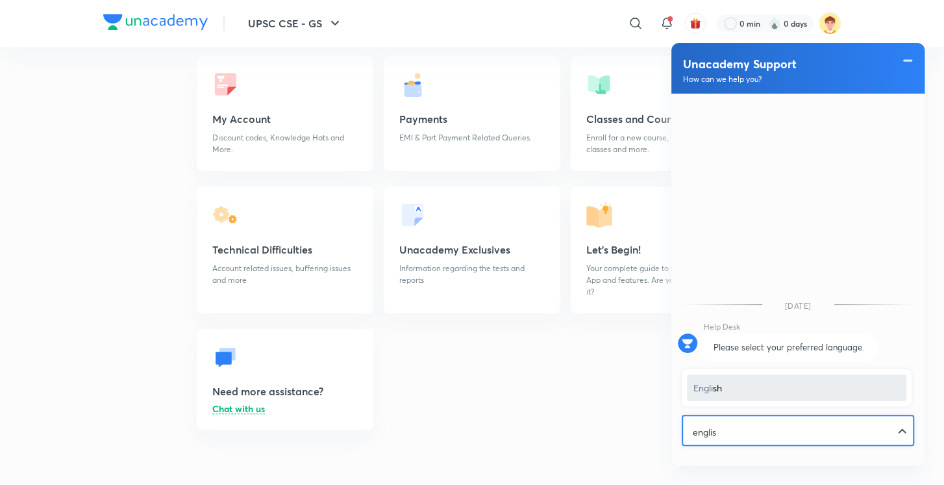
type input "english"
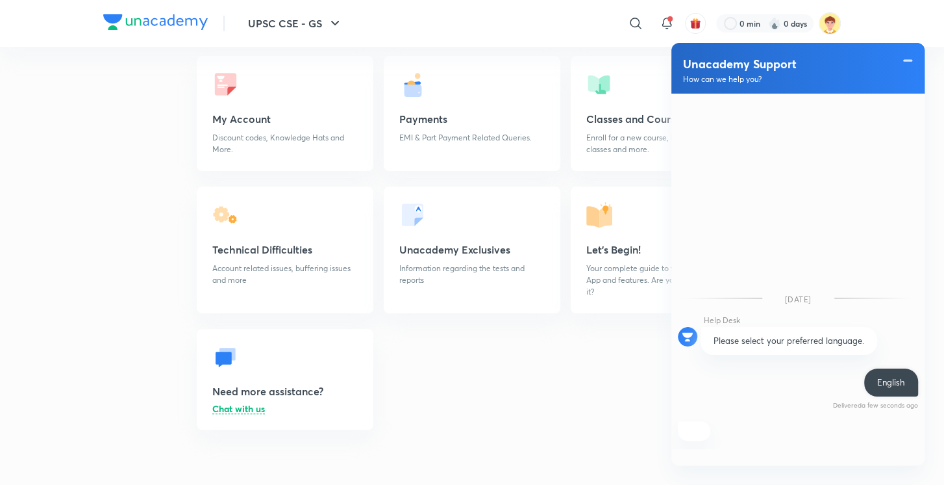
scroll to position [61, 0]
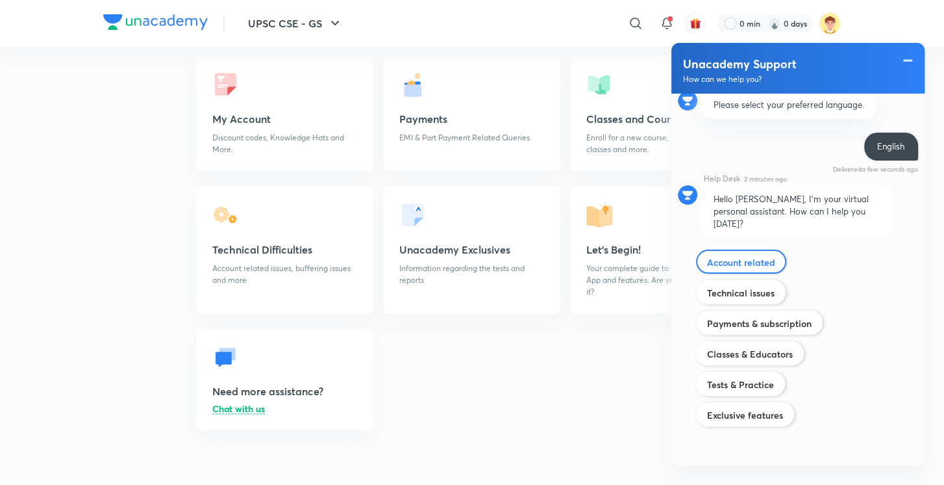
click at [746, 258] on label "Account related" at bounding box center [741, 262] width 68 height 12
click at [707, 255] on input "Account related" at bounding box center [707, 254] width 1 height 1
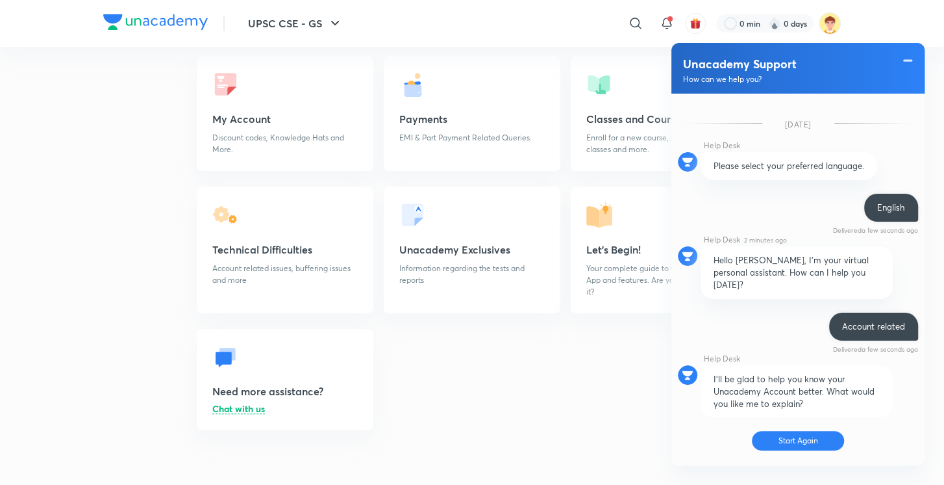
scroll to position [140, 0]
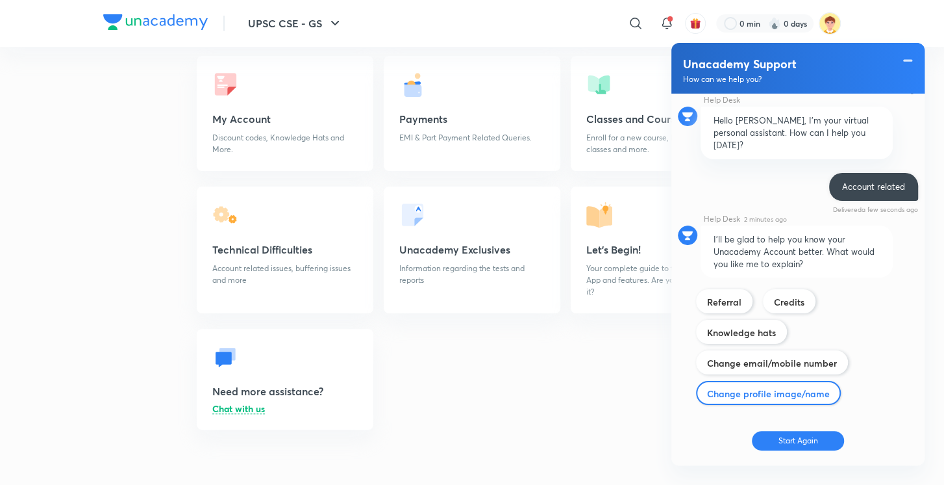
click at [743, 387] on label "Change profile image/name" at bounding box center [768, 393] width 123 height 12
click at [0, 0] on input "Tests & Practice" at bounding box center [0, 0] width 0 height 0
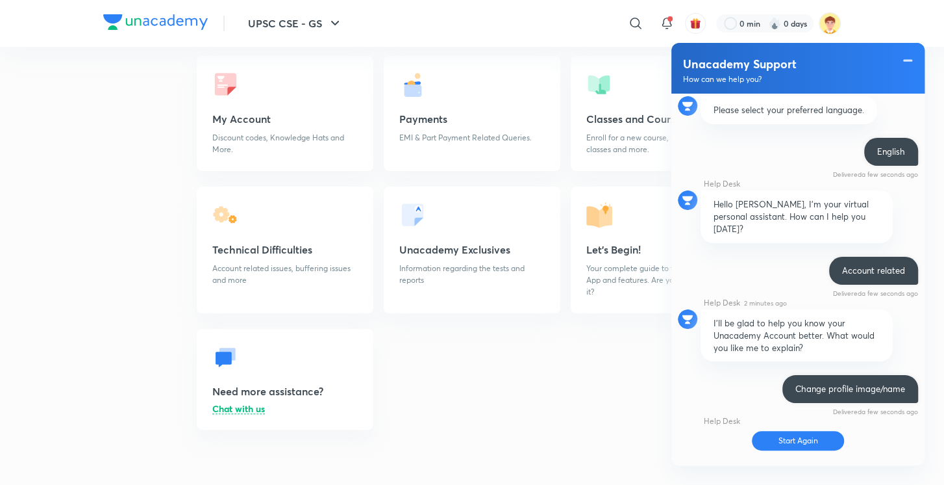
scroll to position [172, 0]
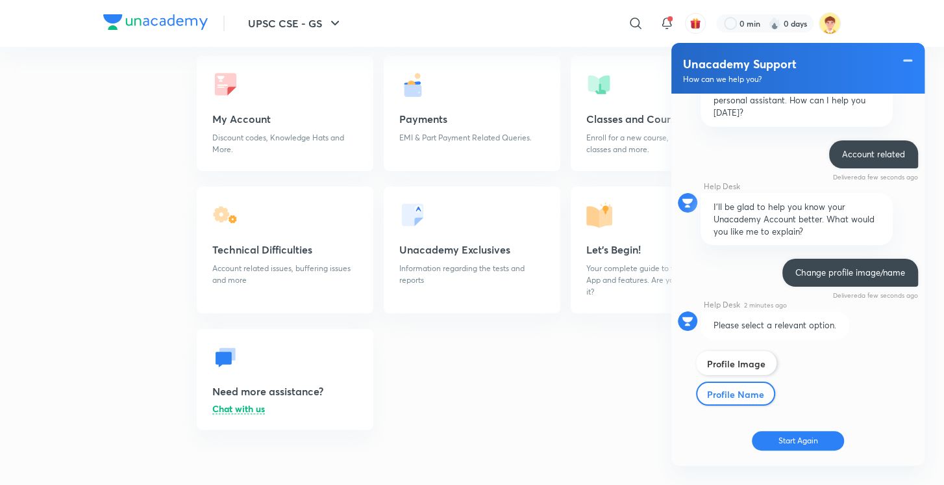
click at [733, 388] on label "Profile Name" at bounding box center [735, 394] width 57 height 12
click at [0, 0] on input "Technical issues" at bounding box center [0, 0] width 0 height 0
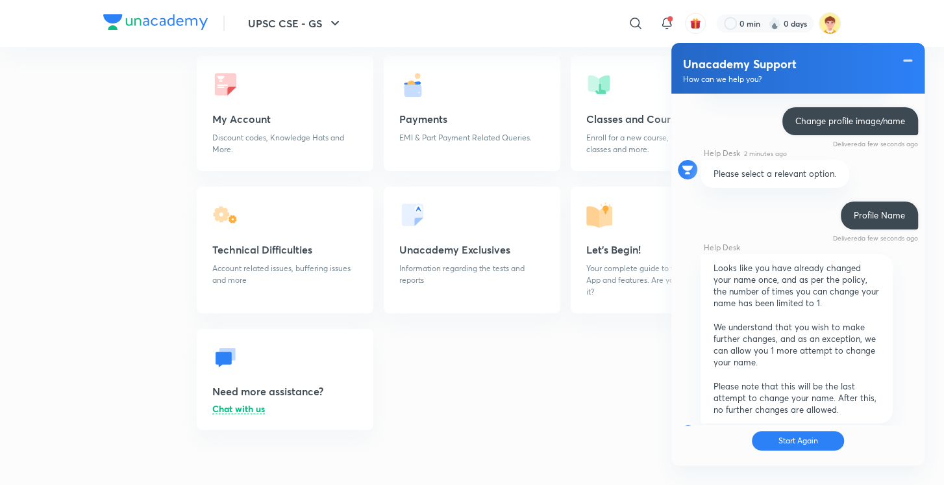
scroll to position [474, 0]
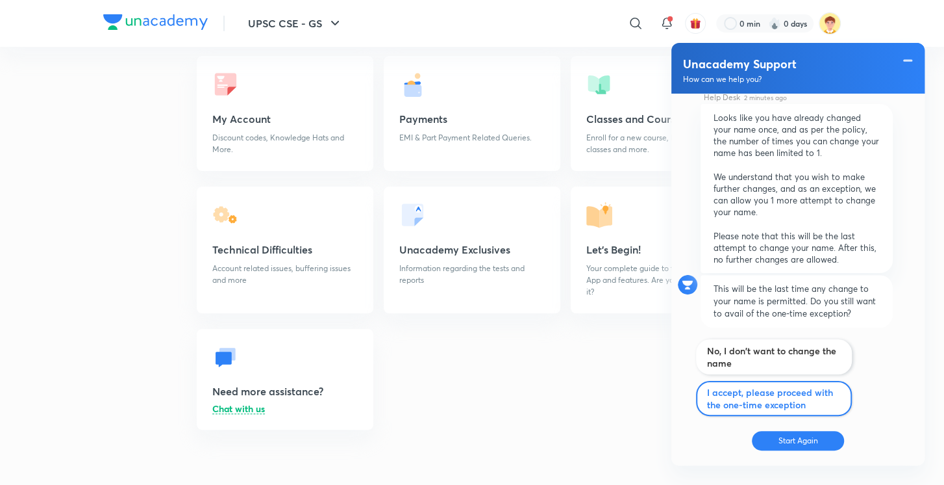
click at [754, 386] on label "I accept, please proceed with the one-time exception" at bounding box center [774, 398] width 134 height 25
click at [0, 0] on input "Technical issues" at bounding box center [0, 0] width 0 height 0
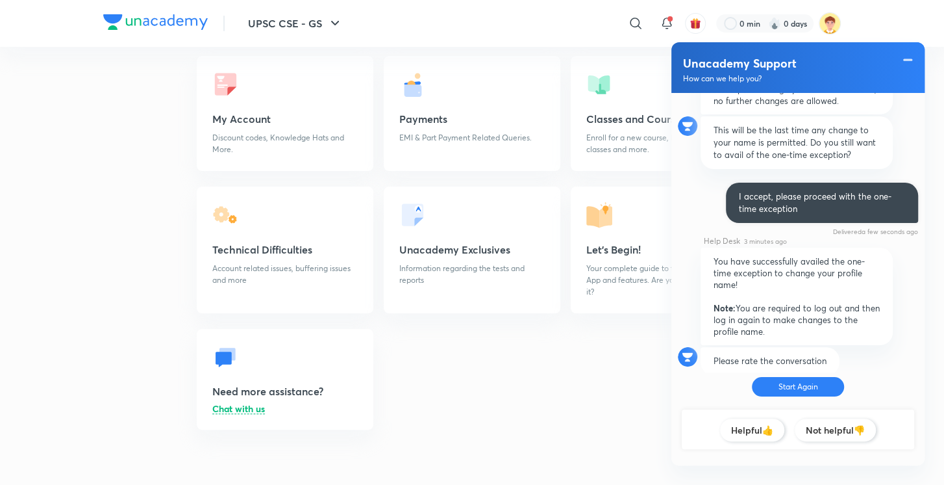
scroll to position [630, 0]
click at [758, 432] on div "Helpful👍" at bounding box center [752, 429] width 64 height 23
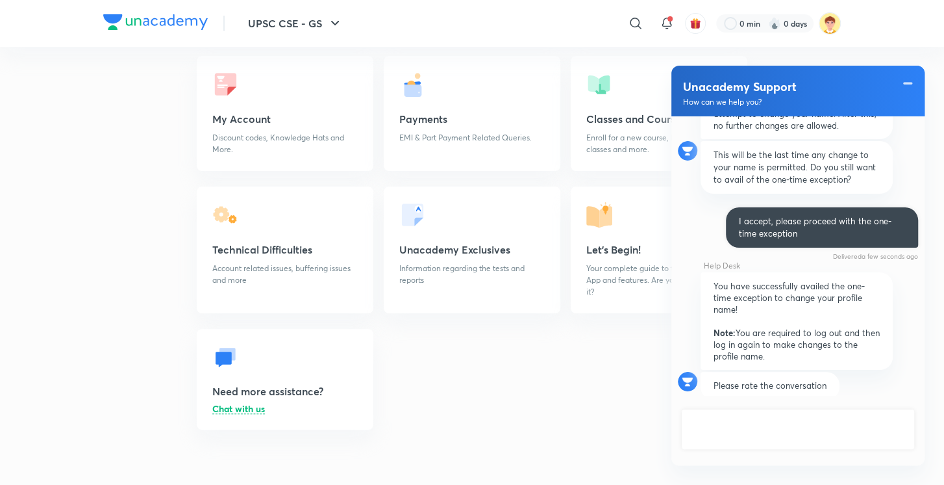
scroll to position [594, 0]
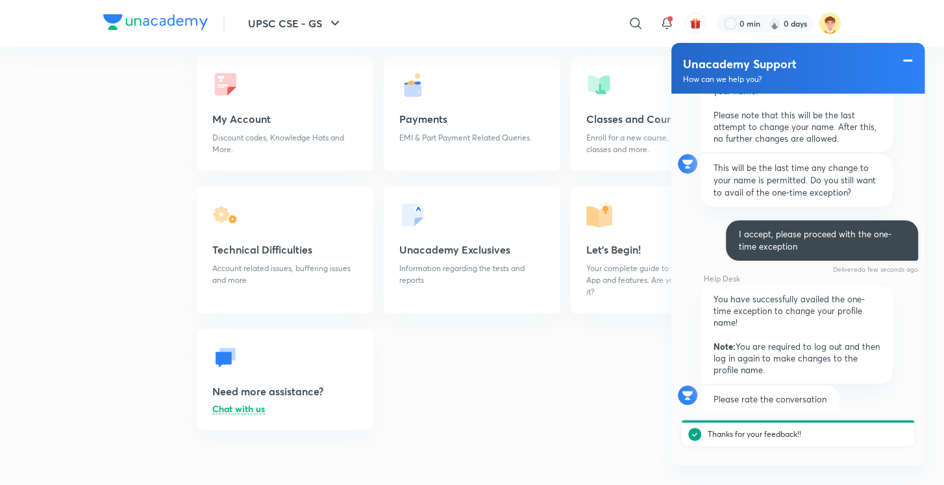
click at [909, 62] on span at bounding box center [908, 61] width 13 height 16
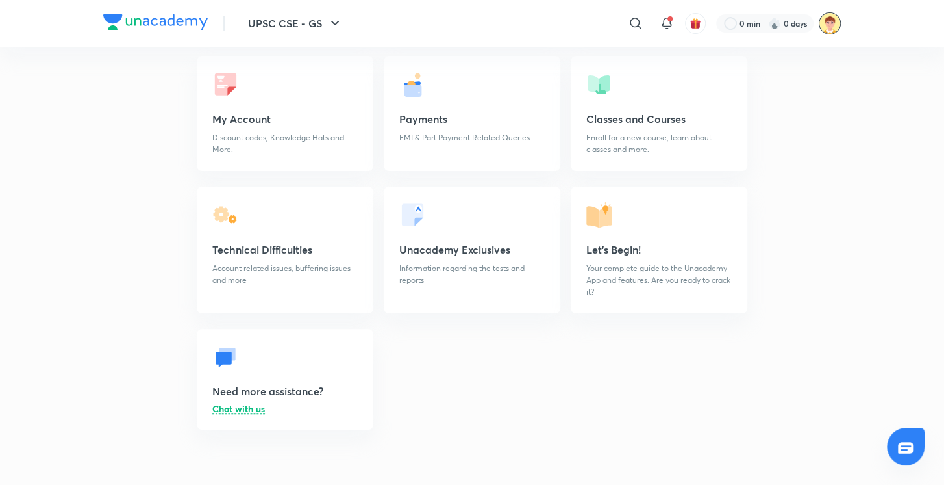
click at [832, 25] on img at bounding box center [830, 23] width 22 height 22
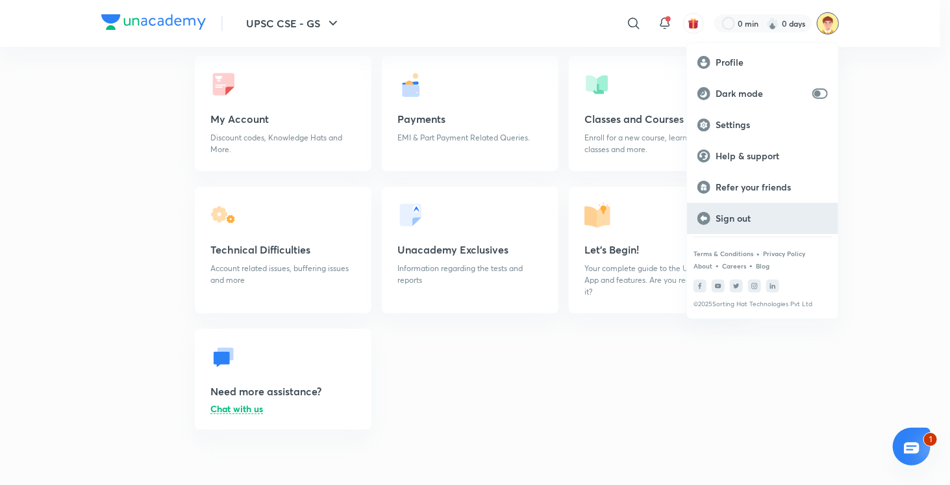
click at [766, 221] on p "Sign out" at bounding box center [772, 218] width 112 height 12
